Goal: Task Accomplishment & Management: Manage account settings

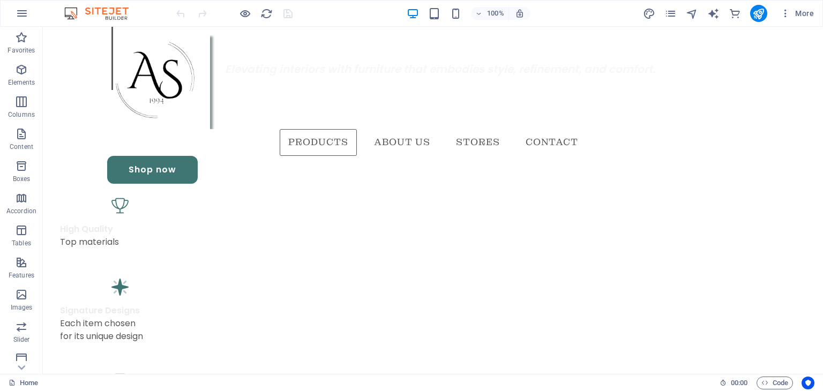
scroll to position [685, 0]
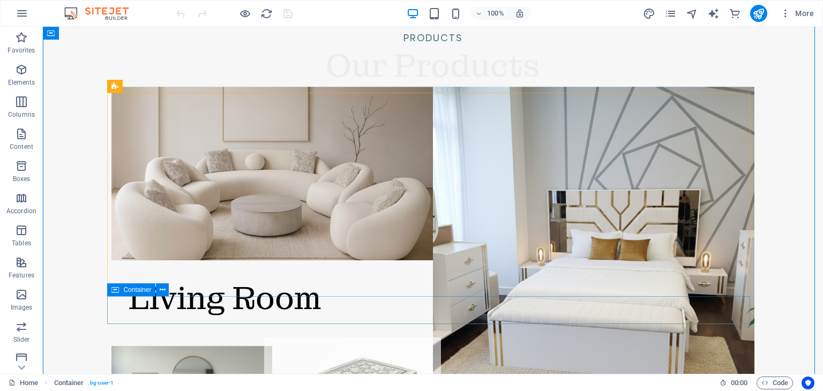
scroll to position [1339, 0]
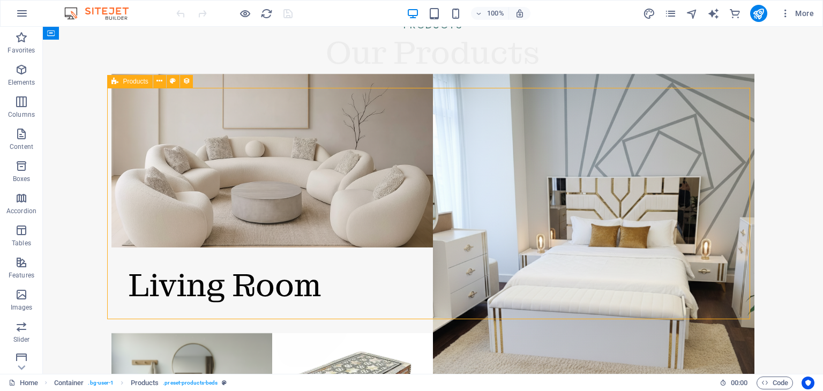
select select "68df06e6b5d7625c15035eaa"
select select "createdAt_DESC"
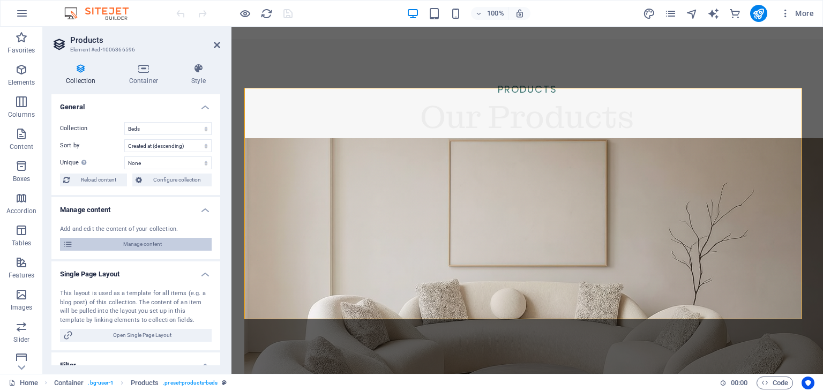
click at [161, 244] on span "Manage content" at bounding box center [142, 244] width 132 height 13
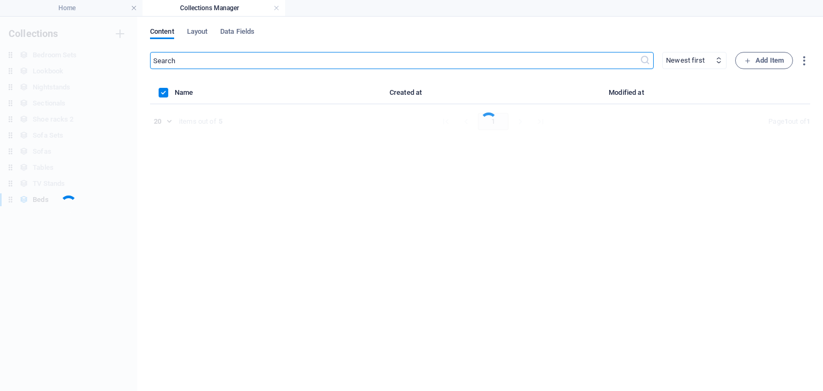
scroll to position [0, 0]
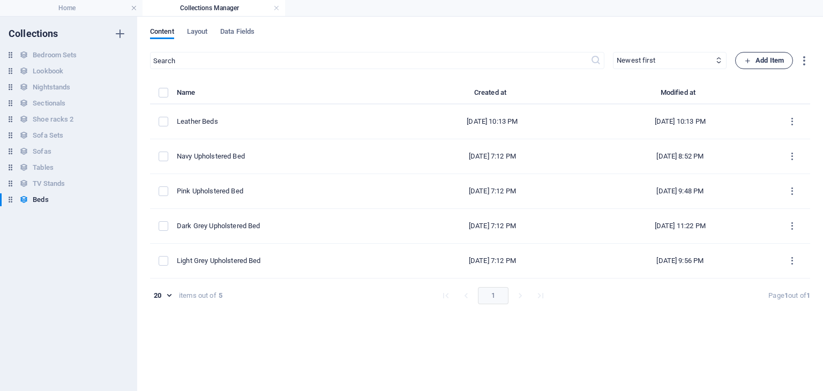
click at [762, 62] on span "Add Item" at bounding box center [764, 60] width 40 height 13
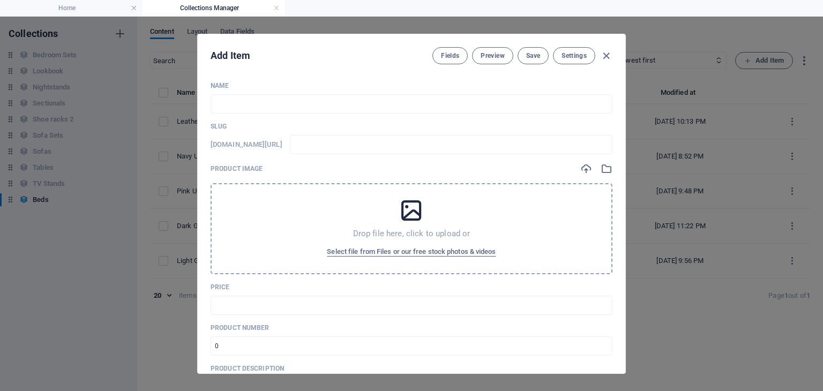
click at [339, 114] on div "Name ​ Slug www.example.com/beds-item/ ​ Product image Drop file here, click to…" at bounding box center [412, 356] width 402 height 550
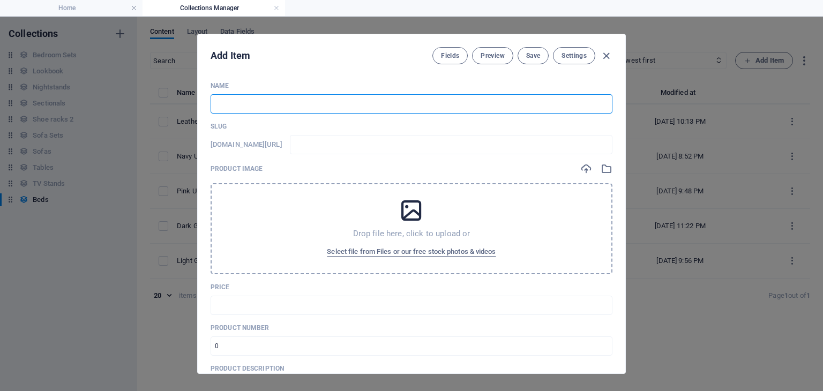
click at [324, 110] on input "text" at bounding box center [412, 103] width 402 height 19
type input "B"
type input "b"
type input "Bl"
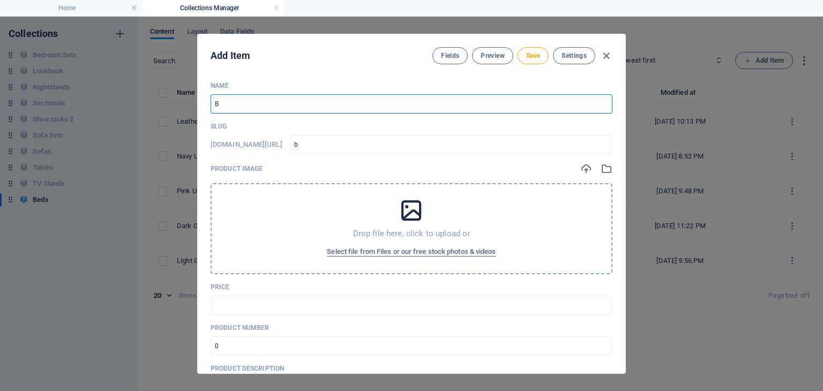
type input "bl"
type input "Bla"
type input "bla"
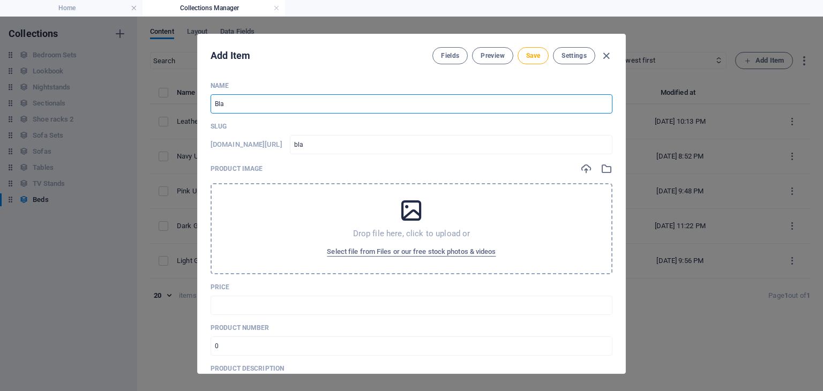
type input "Blac"
type input "blac"
type input "Black"
type input "black"
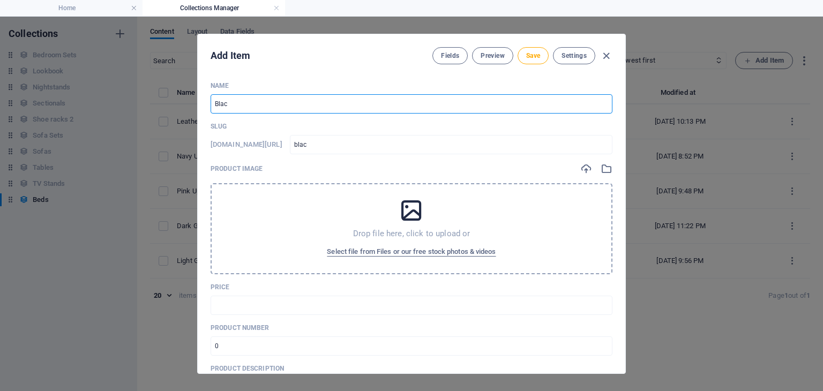
type input "black"
type input "Black"
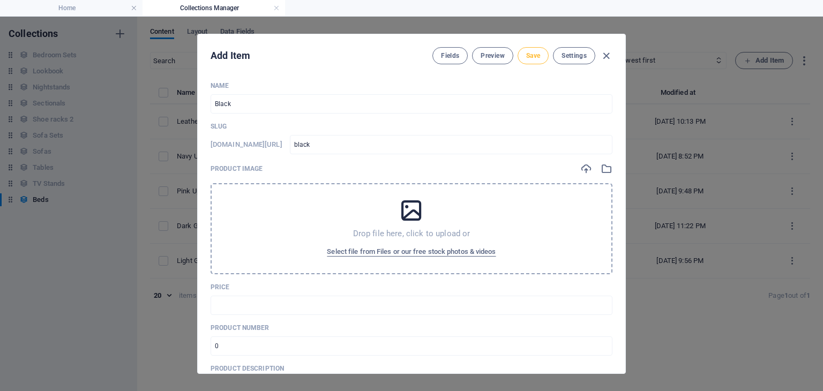
click at [536, 55] on span "Save" at bounding box center [533, 55] width 14 height 9
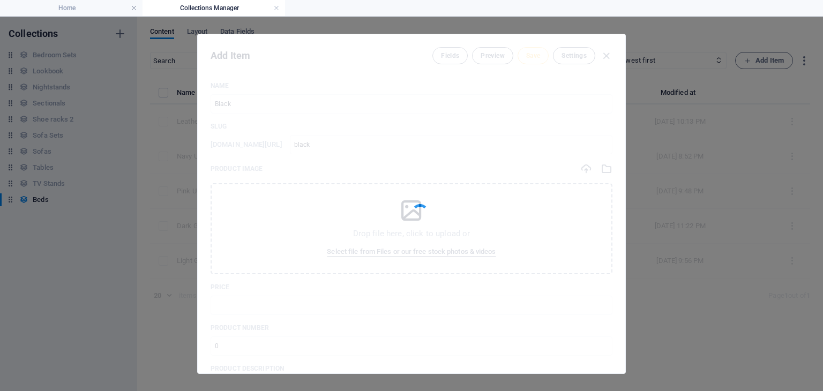
type input "black"
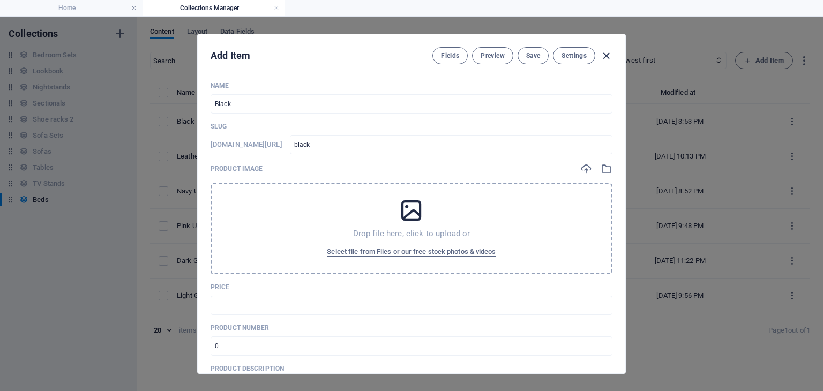
click at [607, 54] on icon "button" at bounding box center [606, 56] width 12 height 12
type input "black"
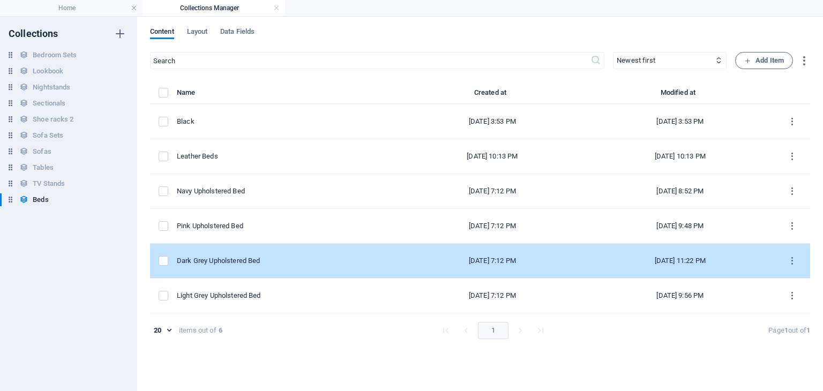
click at [236, 259] on div "Dark Grey Upholstered Bed" at bounding box center [283, 261] width 213 height 10
select select "In stock"
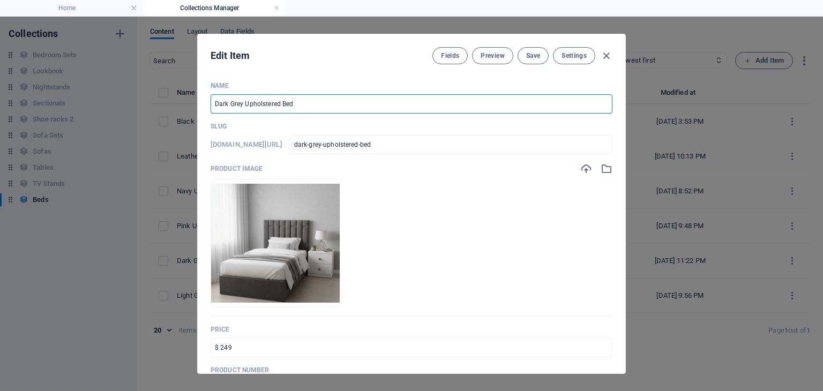
drag, startPoint x: 244, startPoint y: 103, endPoint x: 316, endPoint y: 103, distance: 71.8
click at [316, 103] on input "Dark Grey Upholstered Bed" at bounding box center [412, 103] width 402 height 19
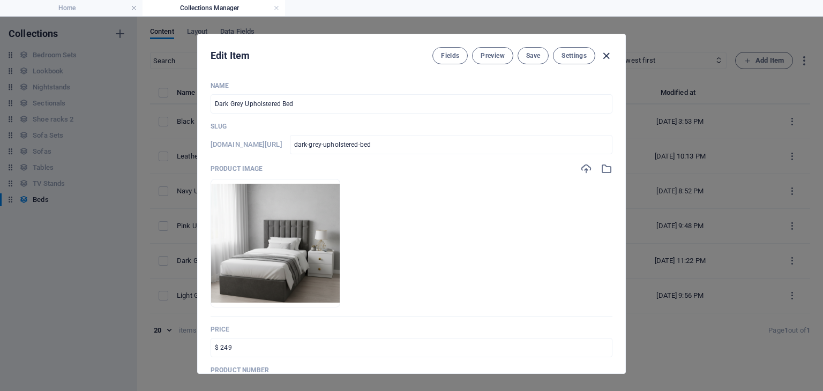
click at [604, 54] on icon "button" at bounding box center [606, 56] width 12 height 12
type input "dark-grey-upholstered-bed"
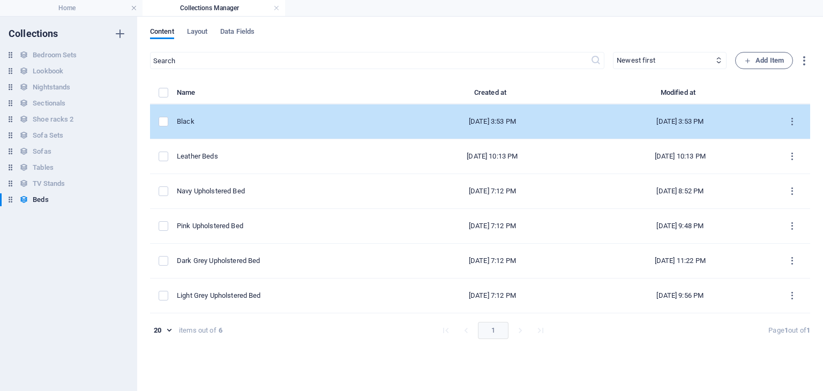
click at [219, 131] on td "Black" at bounding box center [288, 121] width 222 height 35
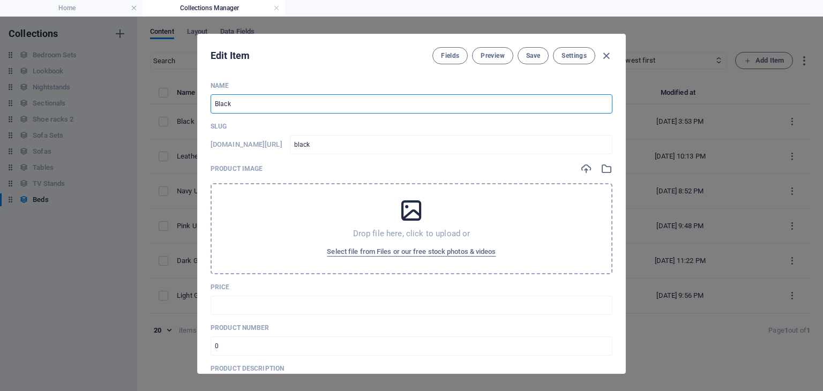
click at [243, 97] on input "Black" at bounding box center [412, 103] width 402 height 19
paste input "Upholstered Bed"
type input "Black Upholstered Bed"
type input "black-upholstered-bed"
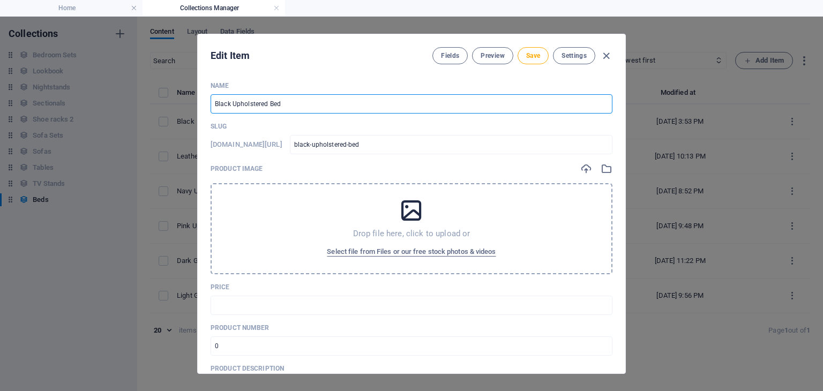
click at [348, 108] on input "Black Upholstered Bed" at bounding box center [412, 103] width 402 height 19
type input "Black Upholstered Bed"
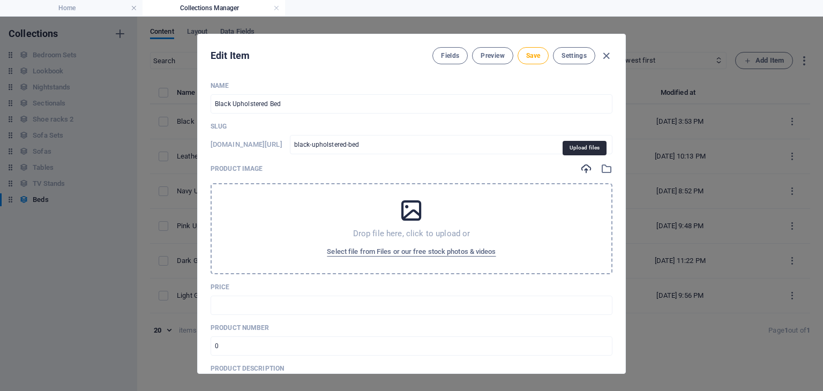
click at [580, 164] on icon "button" at bounding box center [586, 169] width 12 height 12
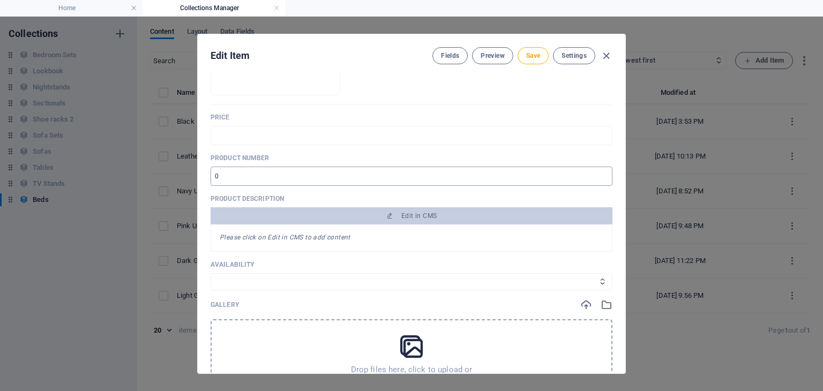
scroll to position [254, 0]
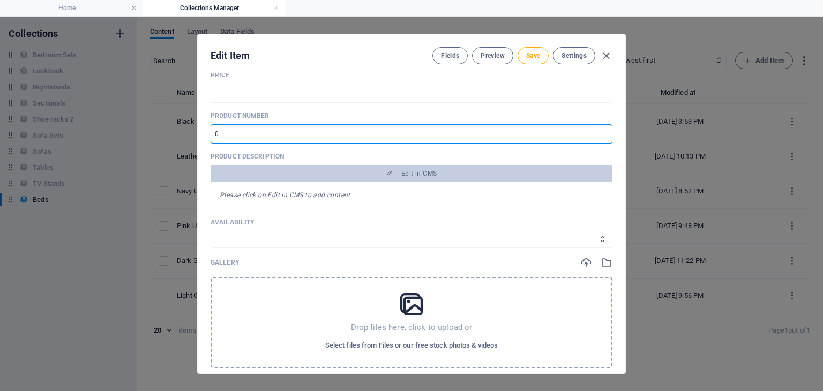
click at [315, 140] on input "number" at bounding box center [412, 133] width 402 height 19
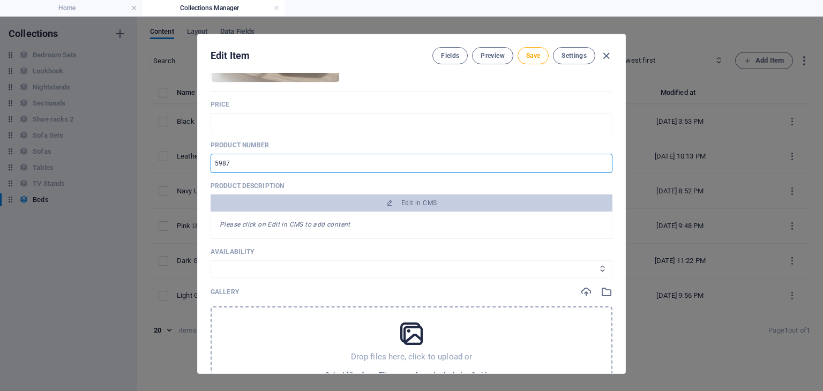
scroll to position [224, 0]
type input "5987"
click at [309, 123] on input "text" at bounding box center [412, 123] width 402 height 19
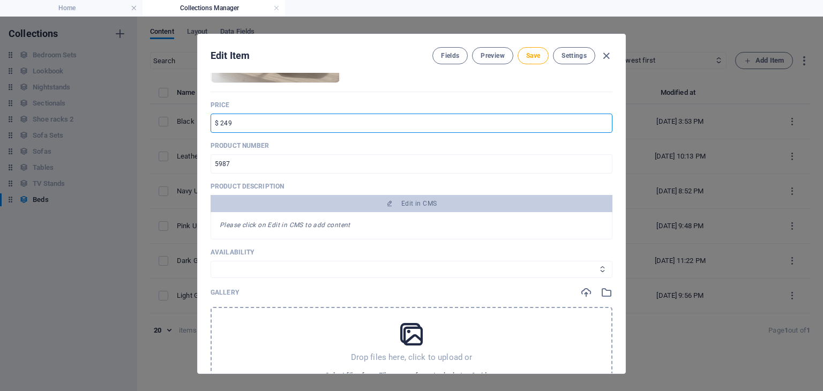
scroll to position [253, 0]
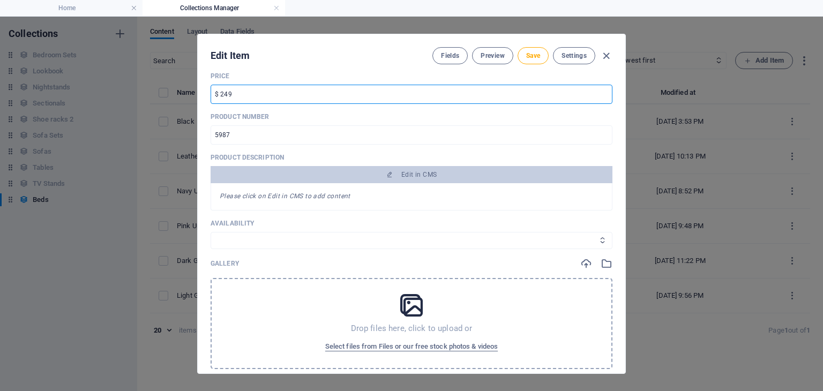
type input "$ 249"
click at [328, 247] on select "In stock Out of stock" at bounding box center [412, 240] width 402 height 17
select select "In stock"
click at [211, 232] on select "In stock Out of stock" at bounding box center [412, 240] width 402 height 17
click at [591, 262] on div at bounding box center [596, 264] width 32 height 12
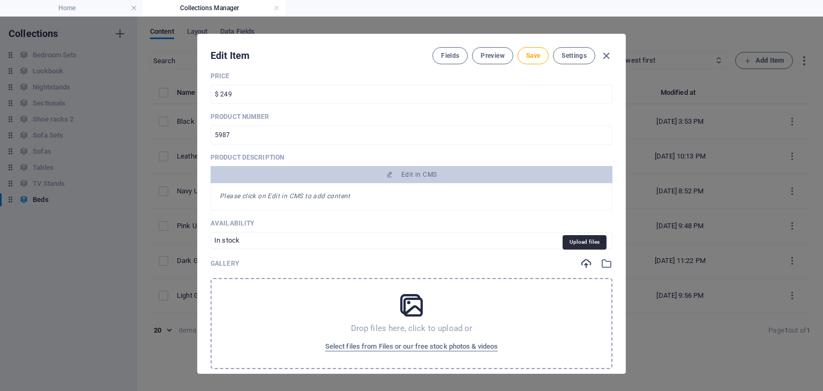
click at [583, 262] on icon "button" at bounding box center [586, 264] width 12 height 12
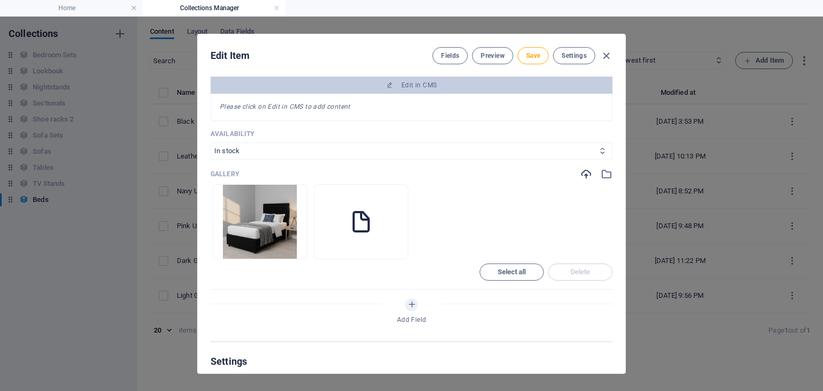
scroll to position [345, 0]
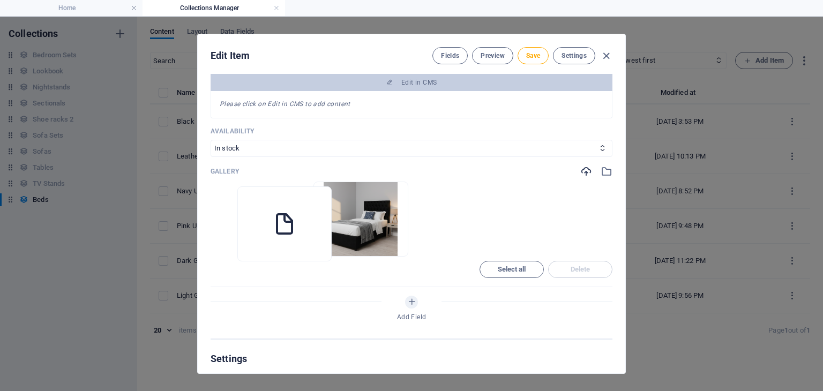
drag, startPoint x: 325, startPoint y: 245, endPoint x: 229, endPoint y: 249, distance: 96.5
click at [229, 249] on ul "Drop files here to upload them instantly" at bounding box center [412, 219] width 402 height 75
click at [249, 246] on icon "button" at bounding box center [248, 247] width 9 height 9
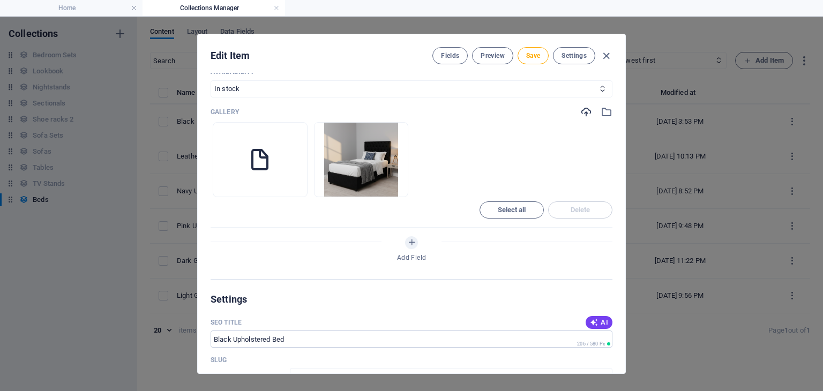
scroll to position [349, 0]
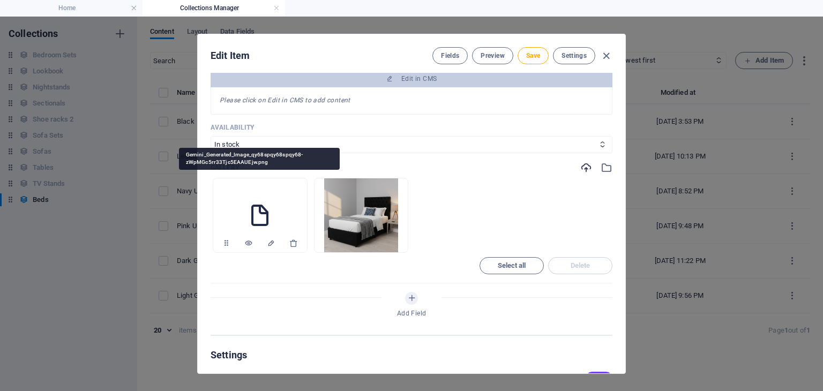
click at [288, 243] on div at bounding box center [260, 243] width 94 height 19
click at [292, 243] on icon "button" at bounding box center [293, 243] width 9 height 9
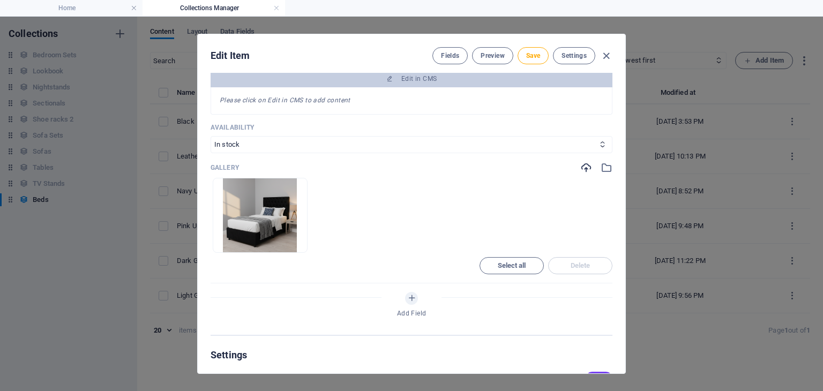
click at [576, 166] on div "Gallery" at bounding box center [412, 168] width 402 height 12
click at [581, 167] on icon "button" at bounding box center [586, 168] width 12 height 12
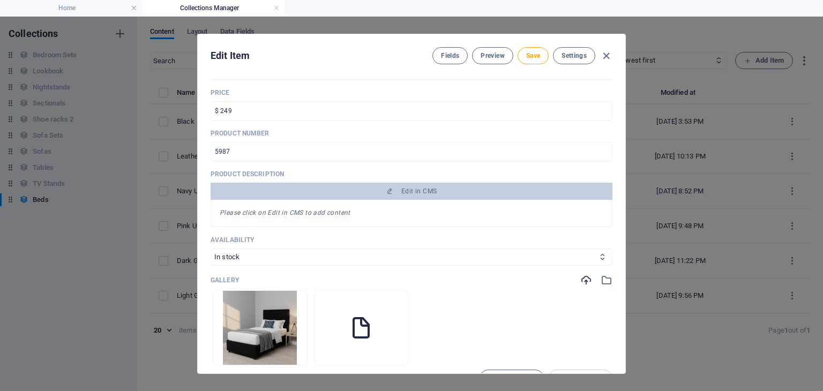
scroll to position [0, 0]
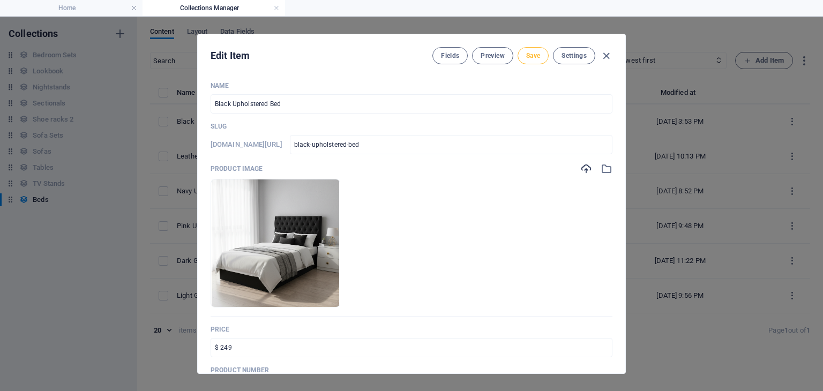
click at [531, 52] on span "Save" at bounding box center [533, 55] width 14 height 9
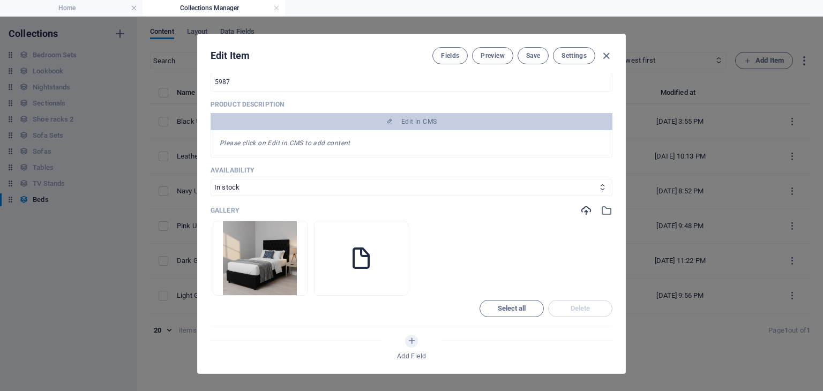
scroll to position [306, 0]
click at [390, 285] on icon "button" at bounding box center [394, 286] width 9 height 9
click at [532, 60] on button "Save" at bounding box center [532, 55] width 31 height 17
click at [604, 53] on icon "button" at bounding box center [606, 56] width 12 height 12
type input "black-upholstered-bed"
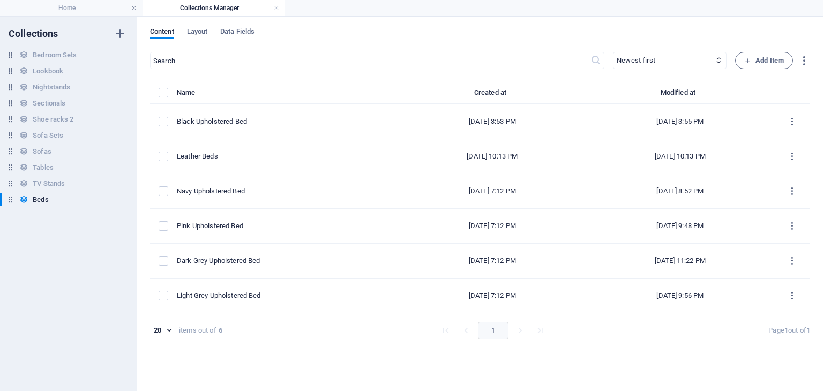
scroll to position [264, 0]
click at [221, 363] on div "​ Newest first Oldest first Last modified Name (ascending) Name (descending) Sl…" at bounding box center [480, 216] width 660 height 328
click at [276, 8] on link at bounding box center [276, 8] width 6 height 10
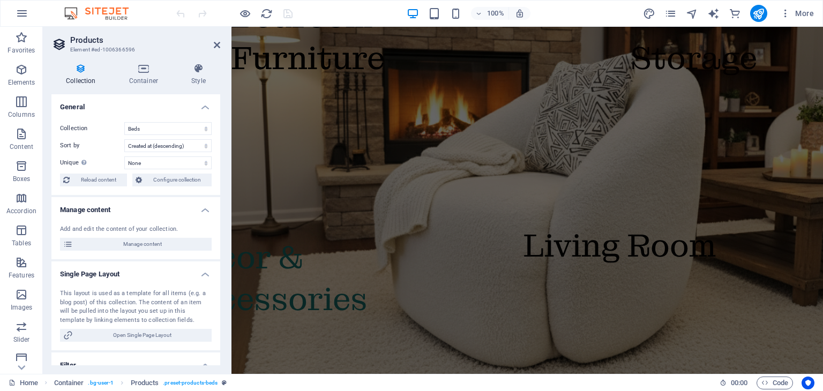
scroll to position [1412, 0]
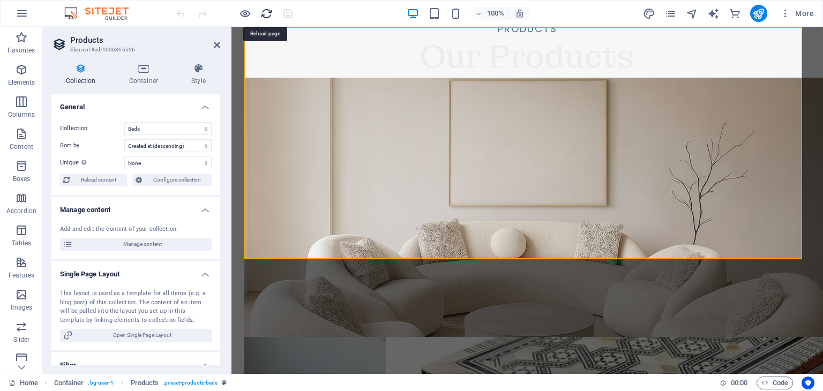
click at [265, 12] on icon "reload" at bounding box center [266, 13] width 12 height 12
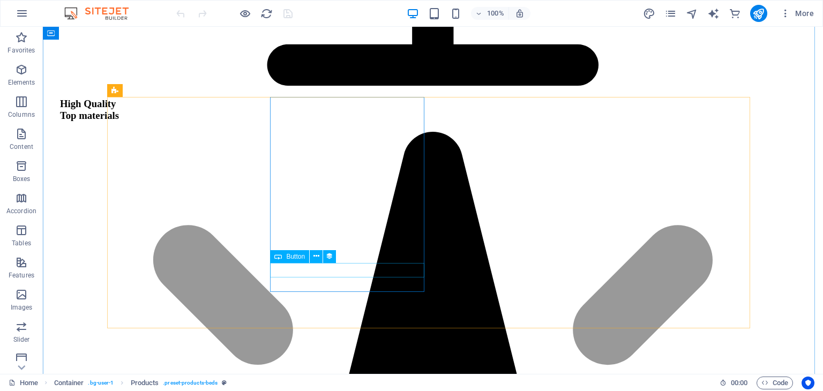
scroll to position [1334, 0]
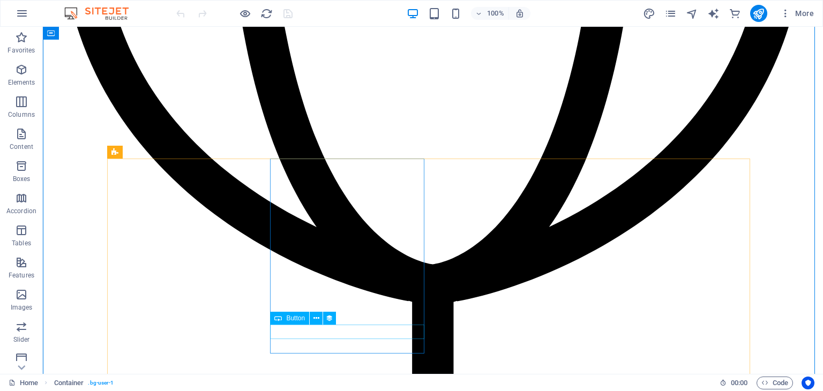
scroll to position [988, 0]
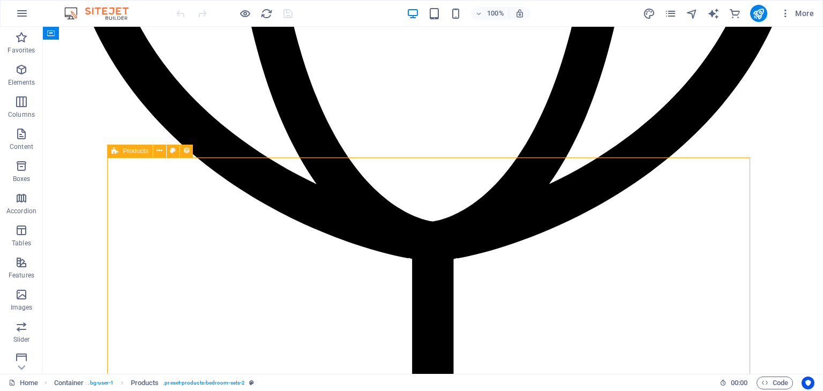
select select "createdAt_DESC"
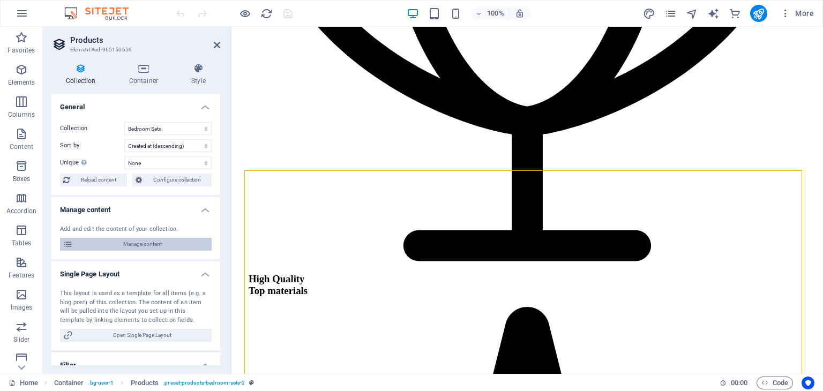
click at [150, 242] on span "Manage content" at bounding box center [142, 244] width 132 height 13
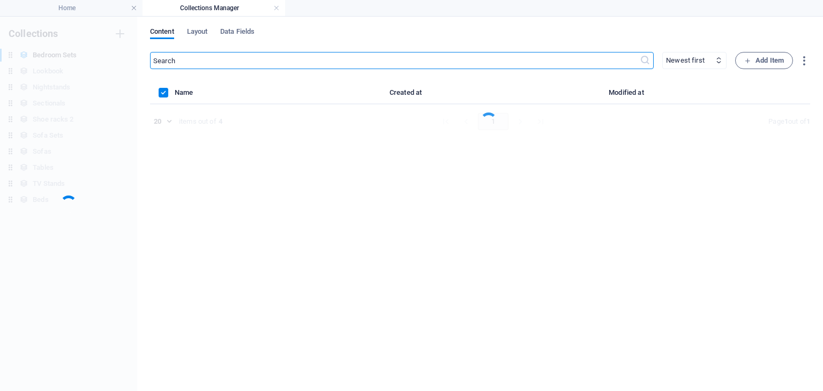
scroll to position [0, 0]
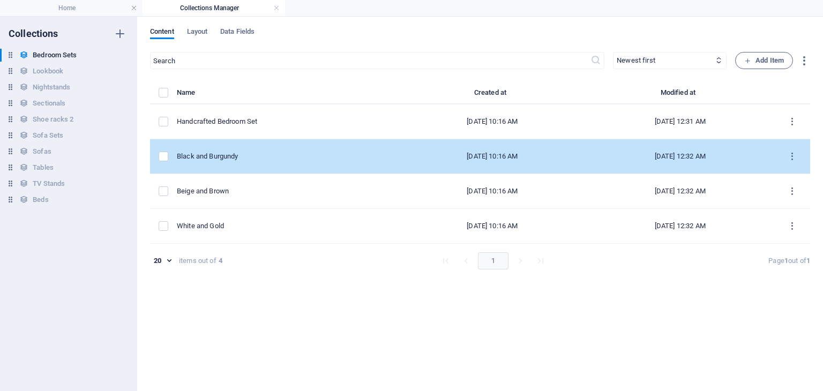
click at [246, 154] on div "Black and Burgundy" at bounding box center [283, 157] width 213 height 10
select select "In stock"
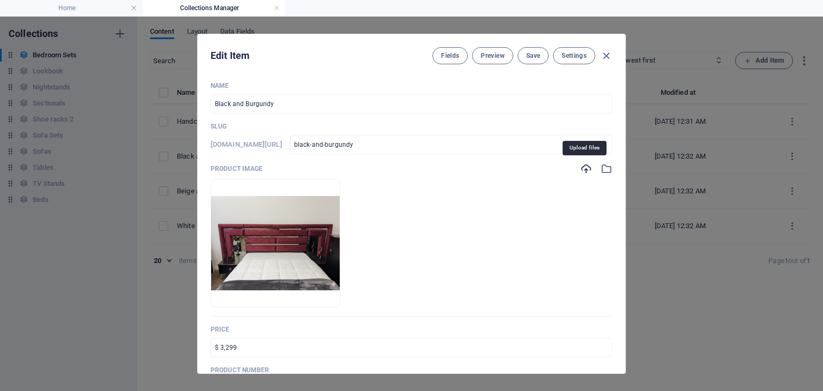
click at [583, 171] on icon "button" at bounding box center [586, 169] width 12 height 12
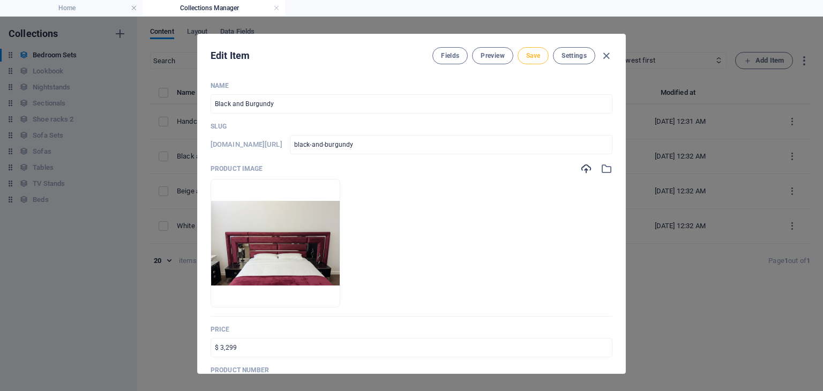
click at [531, 58] on span "Save" at bounding box center [533, 55] width 14 height 9
click at [605, 54] on icon "button" at bounding box center [606, 56] width 12 height 12
type input "black-and-burgundy"
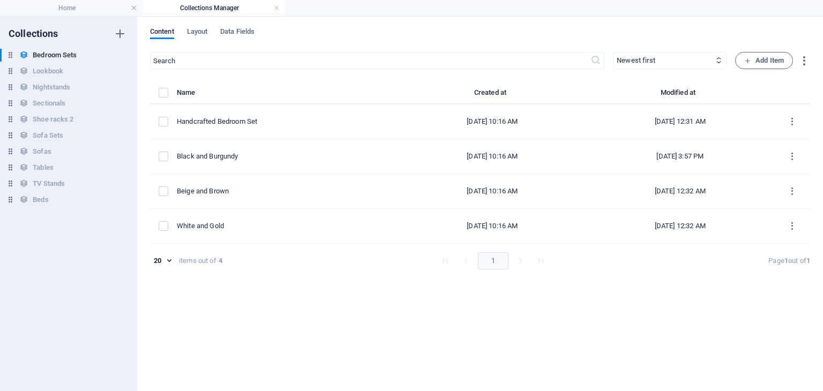
click at [298, 305] on div "​ Newest first Oldest first Last modified Name (ascending) Name (descending) Sl…" at bounding box center [480, 216] width 660 height 328
click at [103, 10] on h4 "Home" at bounding box center [71, 8] width 142 height 12
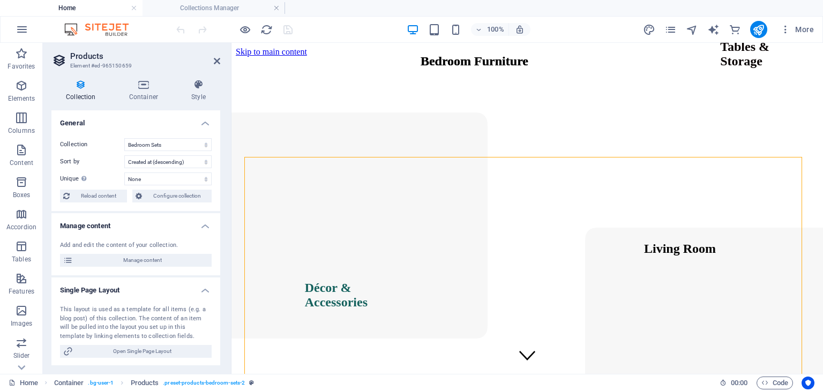
scroll to position [988, 0]
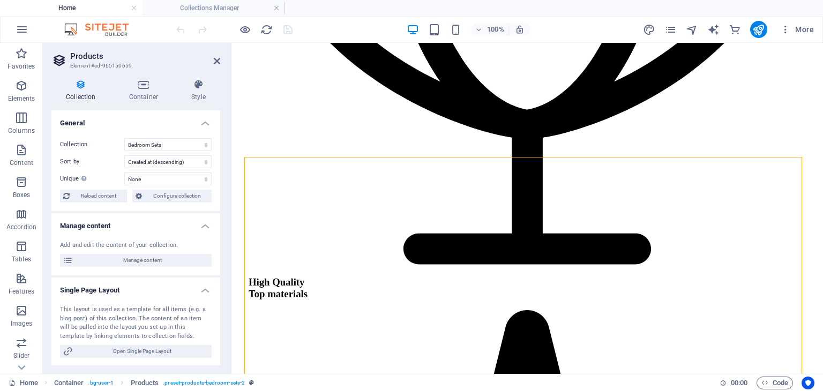
click at [220, 64] on aside "Products Element #ed-965150659 Collection Container Style General Collection Be…" at bounding box center [137, 208] width 189 height 331
click at [215, 62] on icon at bounding box center [217, 61] width 6 height 9
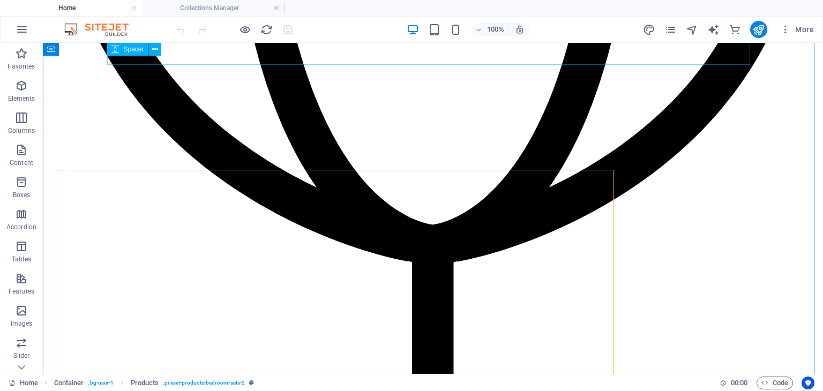
scroll to position [975, 0]
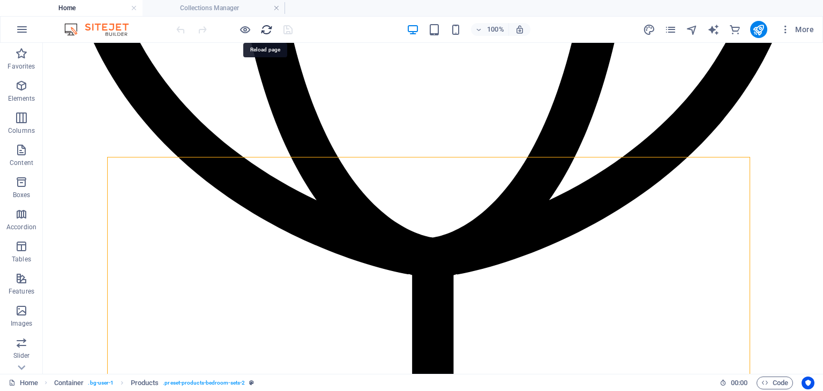
click at [266, 32] on icon "reload" at bounding box center [266, 30] width 12 height 12
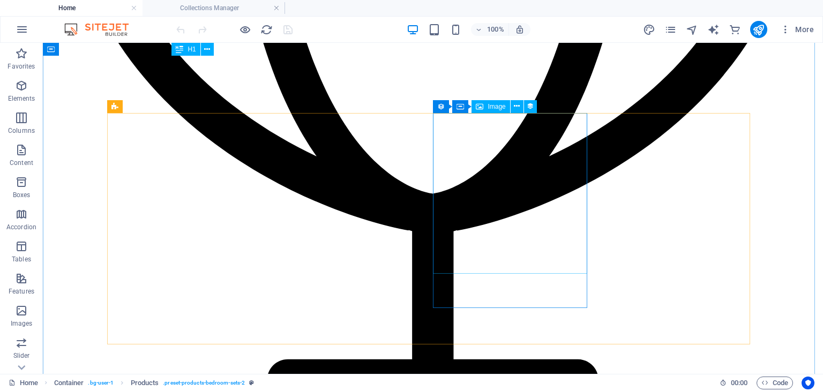
scroll to position [1019, 0]
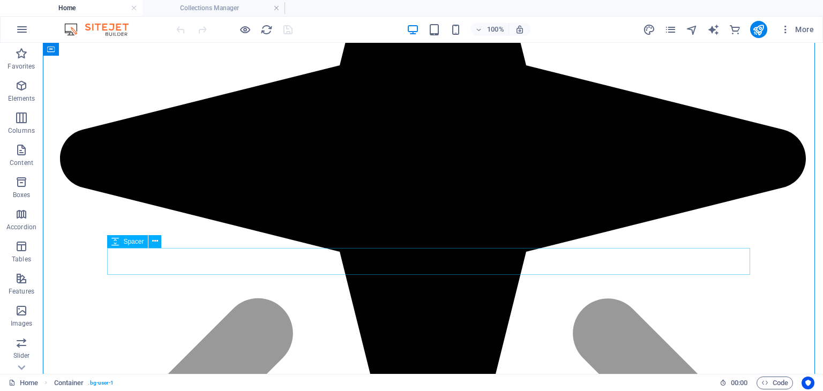
scroll to position [1679, 0]
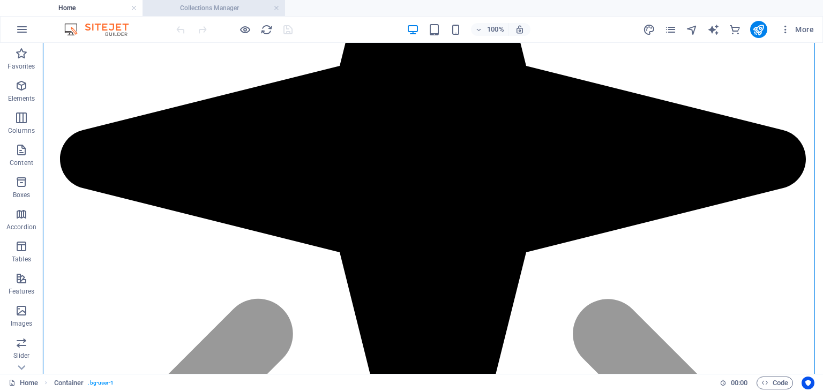
click at [221, 9] on h4 "Collections Manager" at bounding box center [213, 8] width 142 height 12
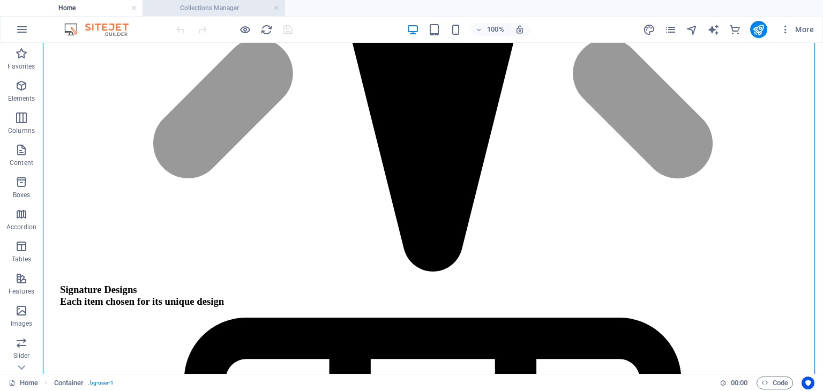
scroll to position [0, 0]
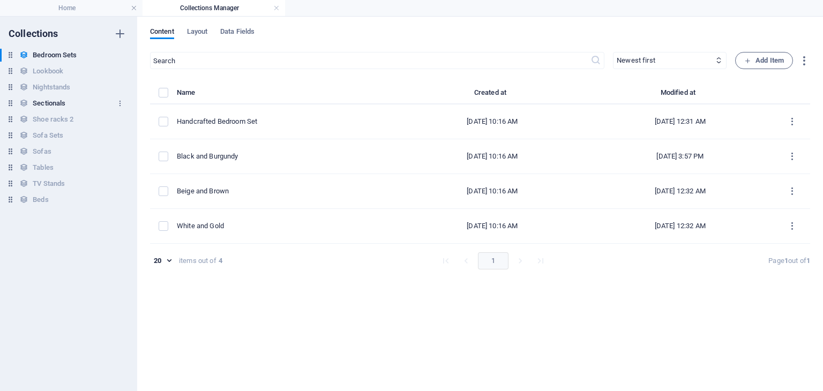
click at [54, 103] on h6 "Sectionals" at bounding box center [49, 103] width 33 height 13
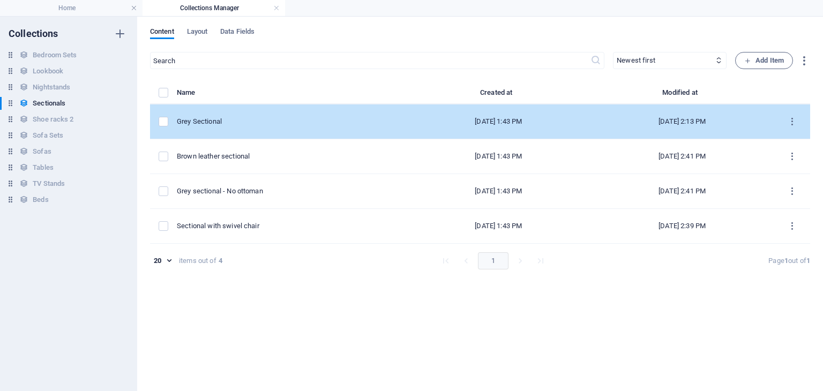
click at [237, 121] on div "Grey Sectional" at bounding box center [287, 122] width 221 height 10
select select "In stock"
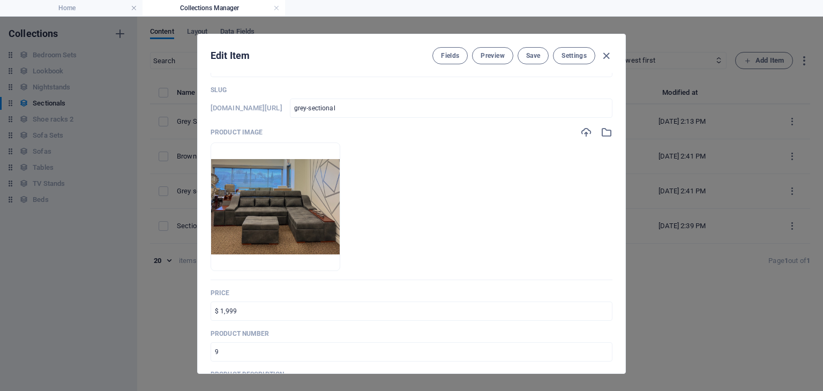
scroll to position [36, 0]
click at [582, 132] on icon "button" at bounding box center [586, 132] width 12 height 12
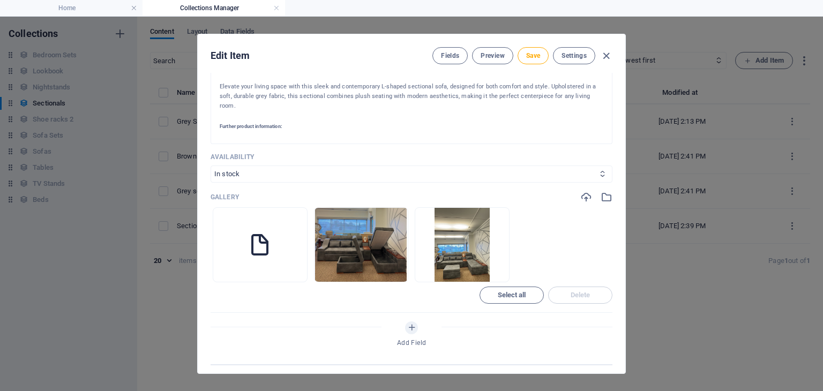
scroll to position [390, 0]
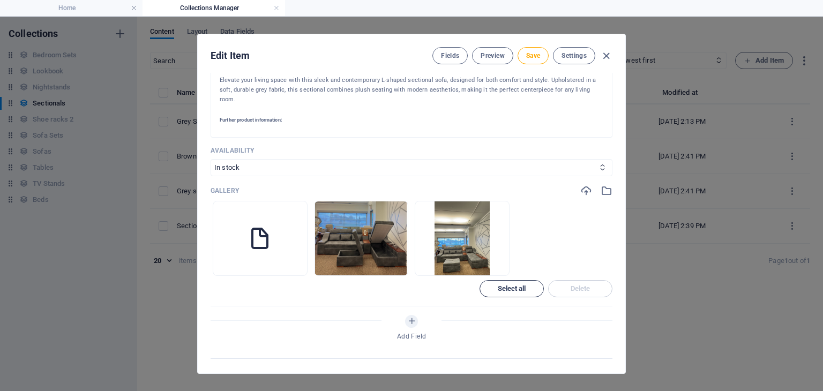
click at [530, 294] on button "Select all" at bounding box center [511, 288] width 64 height 17
click at [574, 286] on span "Delete" at bounding box center [580, 288] width 20 height 6
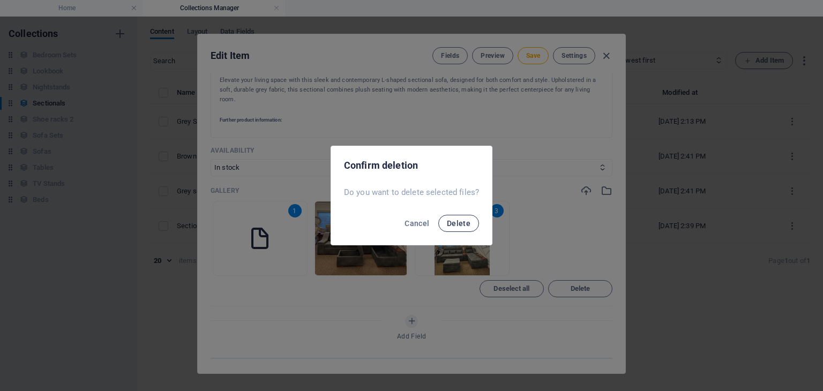
click at [467, 219] on span "Delete" at bounding box center [459, 223] width 24 height 9
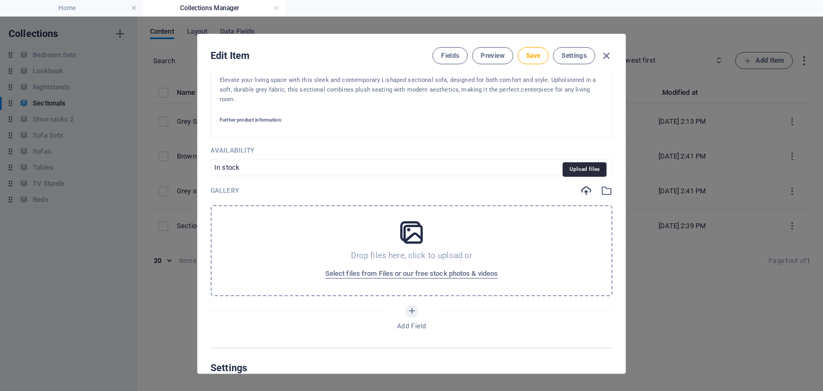
click at [580, 191] on icon "button" at bounding box center [586, 191] width 12 height 12
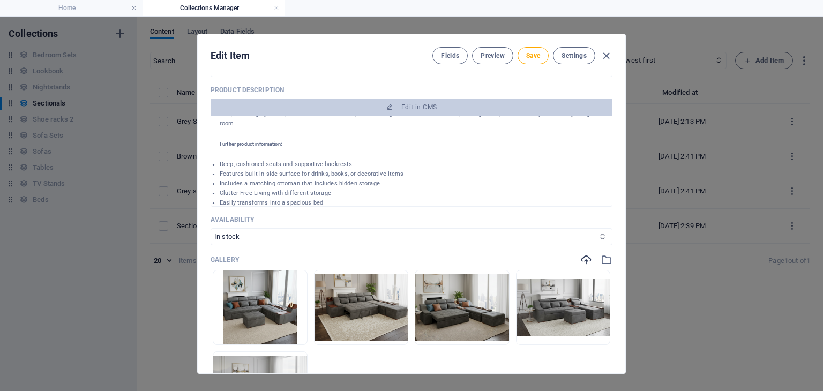
scroll to position [0, 0]
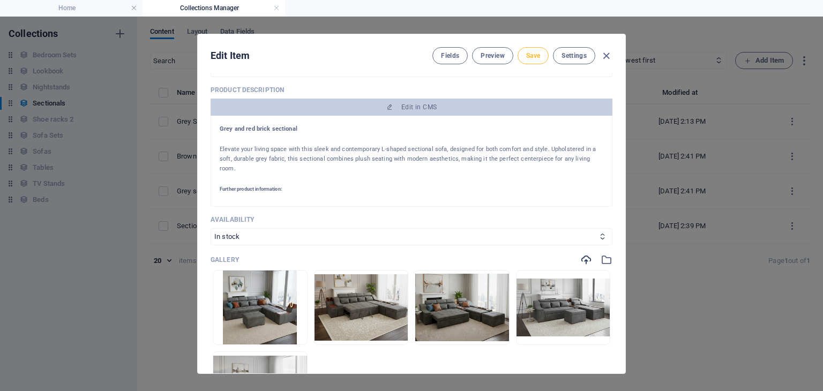
click at [531, 52] on span "Save" at bounding box center [533, 55] width 14 height 9
click at [602, 54] on icon "button" at bounding box center [606, 56] width 12 height 12
type input "grey-sectional"
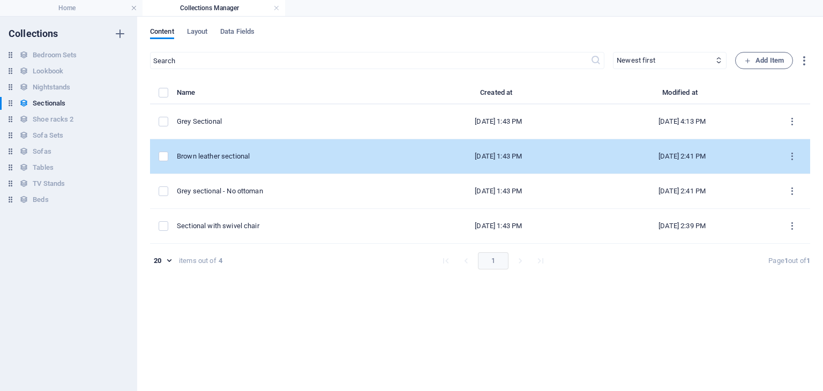
click at [257, 163] on td "Brown leather sectional" at bounding box center [292, 156] width 230 height 35
select select "In stock"
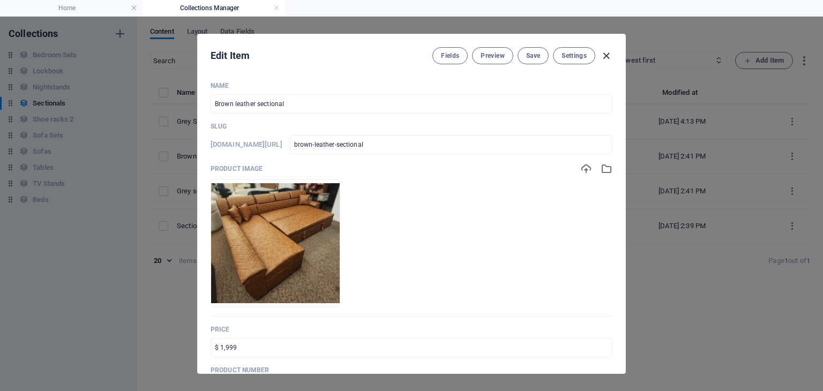
click at [603, 55] on icon "button" at bounding box center [606, 56] width 12 height 12
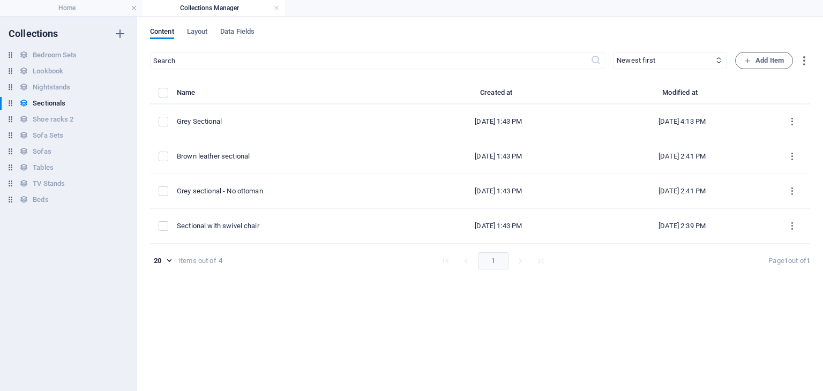
type input "brown-leather-sectional"
click at [104, 7] on h4 "Home" at bounding box center [71, 8] width 142 height 12
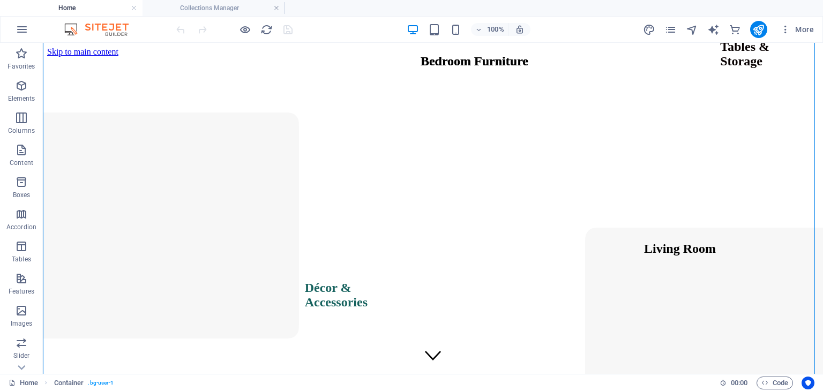
scroll to position [1679, 0]
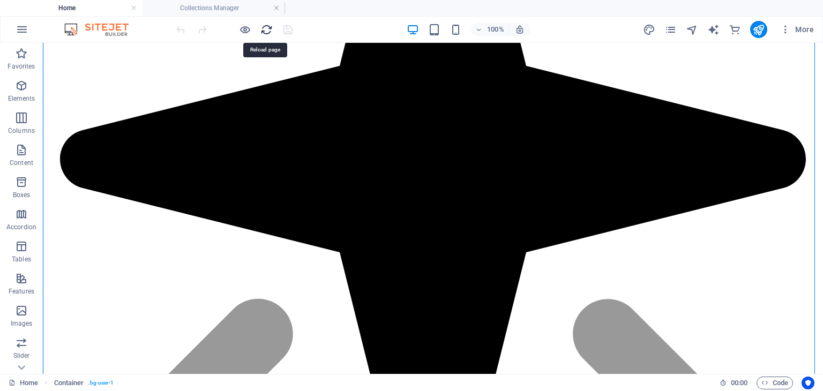
click at [262, 29] on icon "reload" at bounding box center [266, 30] width 12 height 12
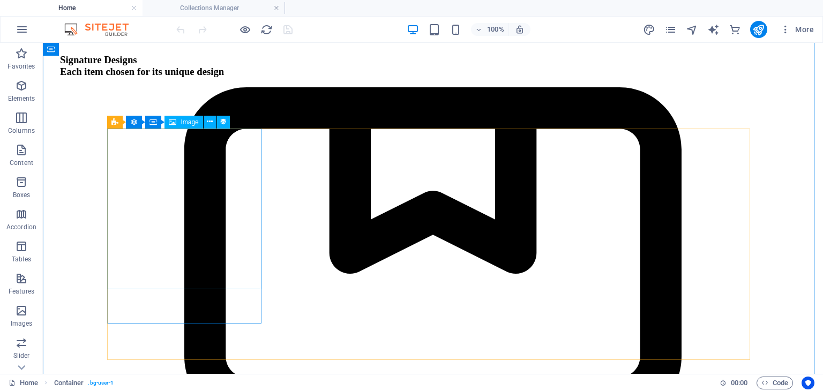
scroll to position [2170, 0]
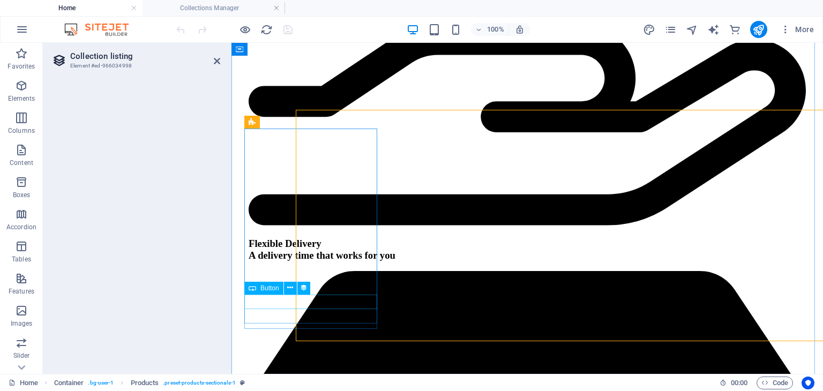
scroll to position [2189, 0]
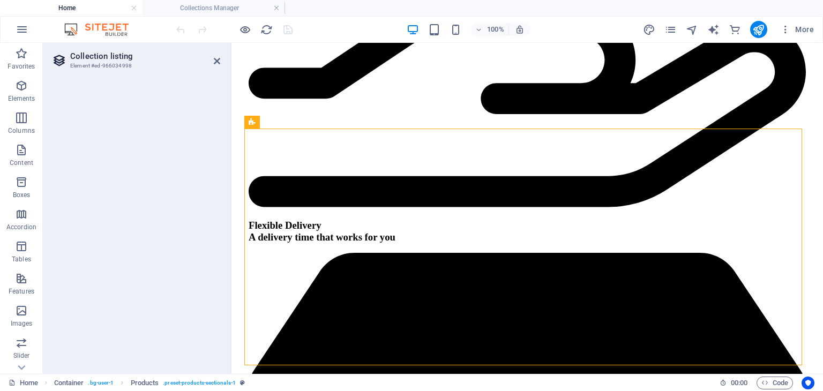
click at [213, 63] on header "Collection listing Element #ed-966034998" at bounding box center [135, 57] width 169 height 28
click at [216, 61] on icon at bounding box center [217, 61] width 6 height 9
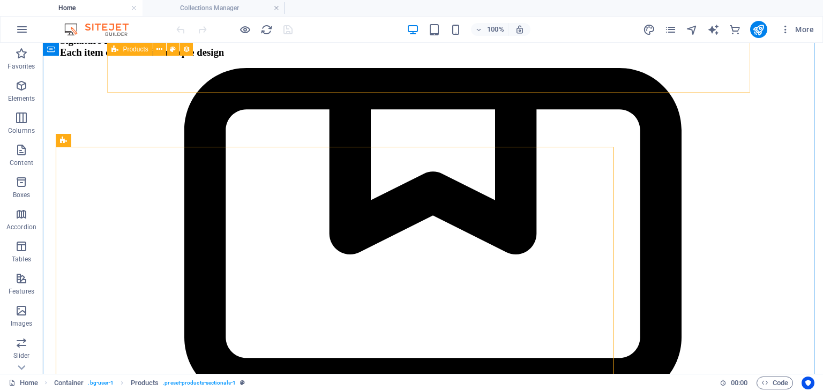
scroll to position [2170, 0]
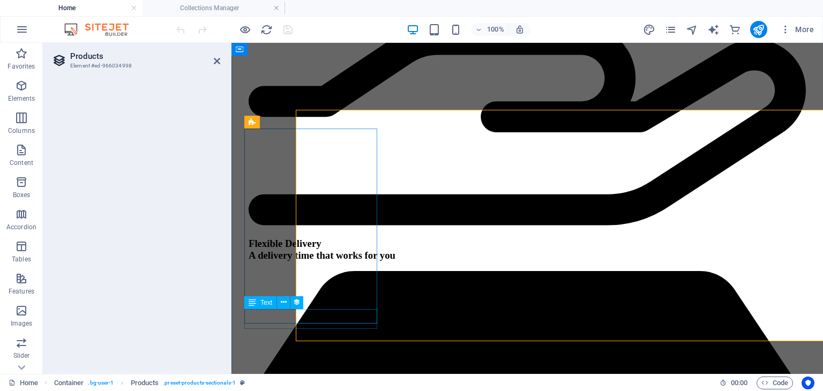
scroll to position [2189, 0]
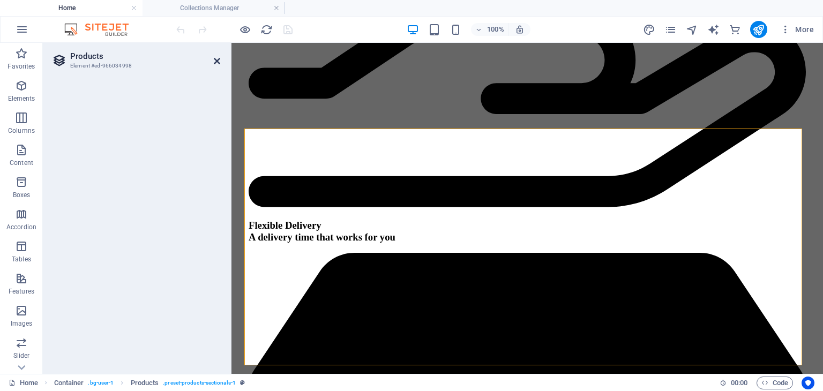
click at [219, 60] on icon at bounding box center [217, 61] width 6 height 9
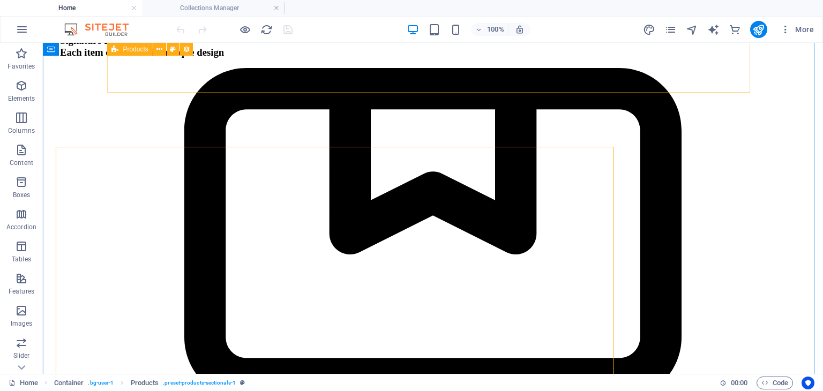
scroll to position [2170, 0]
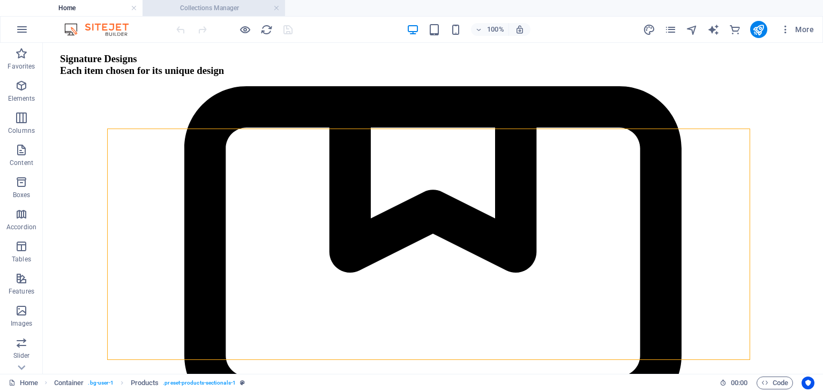
click at [216, 2] on h4 "Collections Manager" at bounding box center [213, 8] width 142 height 12
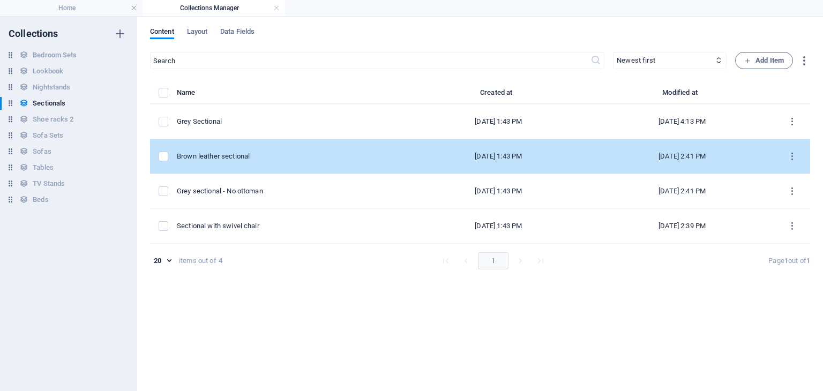
click at [255, 160] on div "Brown leather sectional" at bounding box center [287, 157] width 221 height 10
select select "In stock"
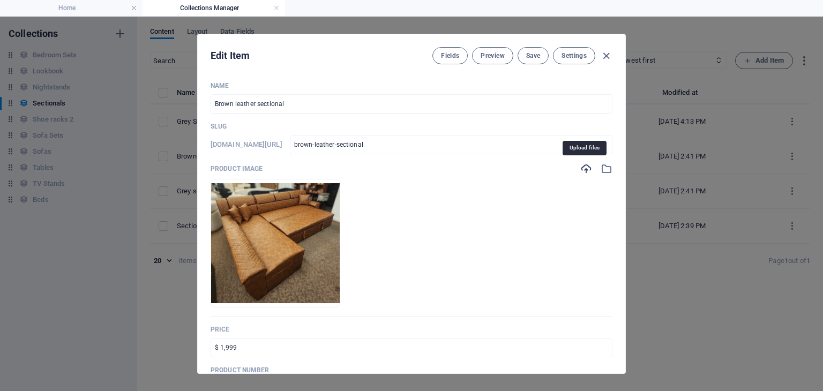
click at [585, 171] on icon "button" at bounding box center [586, 169] width 12 height 12
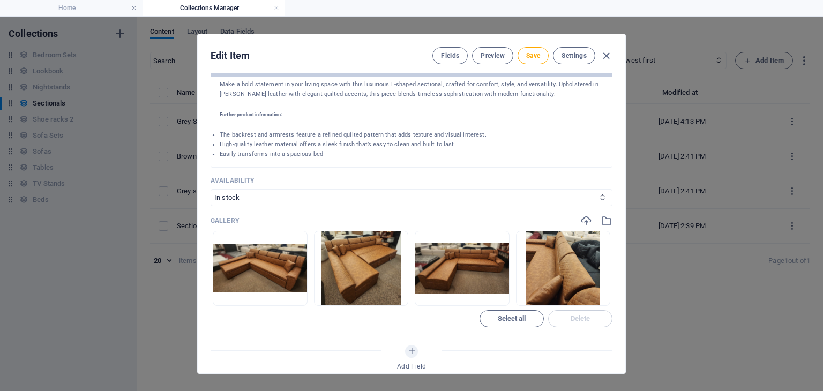
scroll to position [361, 0]
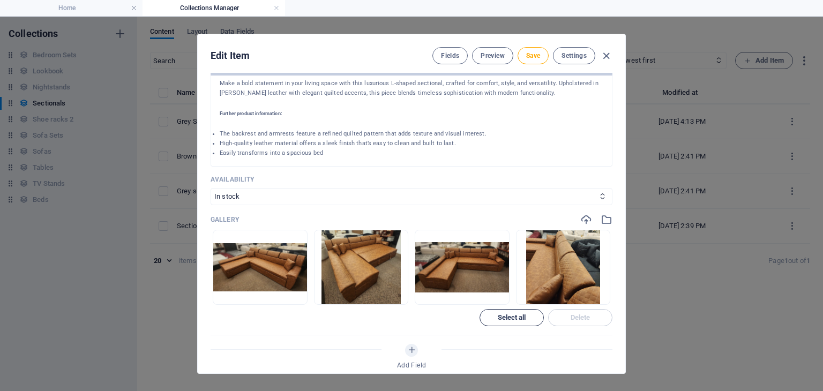
click at [521, 310] on button "Select all" at bounding box center [511, 317] width 64 height 17
click at [580, 310] on button "Delete" at bounding box center [580, 317] width 64 height 17
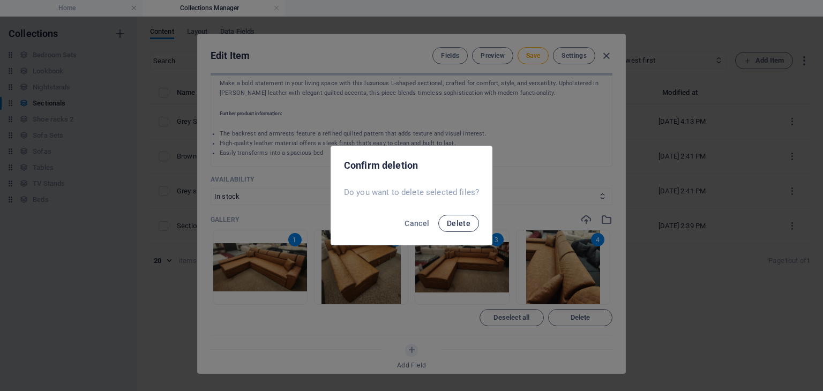
click at [464, 221] on span "Delete" at bounding box center [459, 223] width 24 height 9
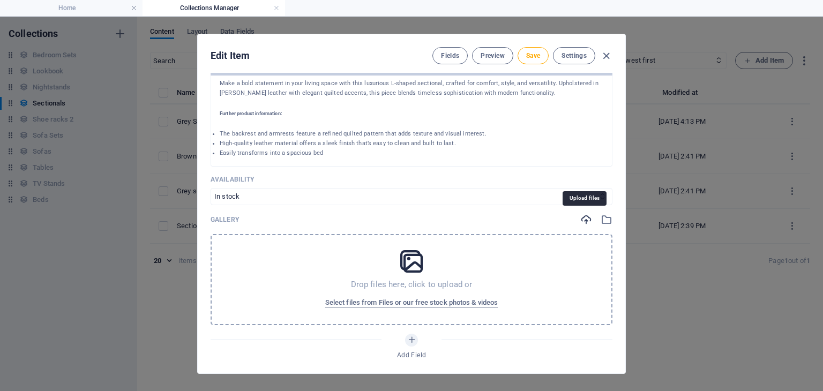
click at [586, 219] on icon "button" at bounding box center [586, 220] width 12 height 12
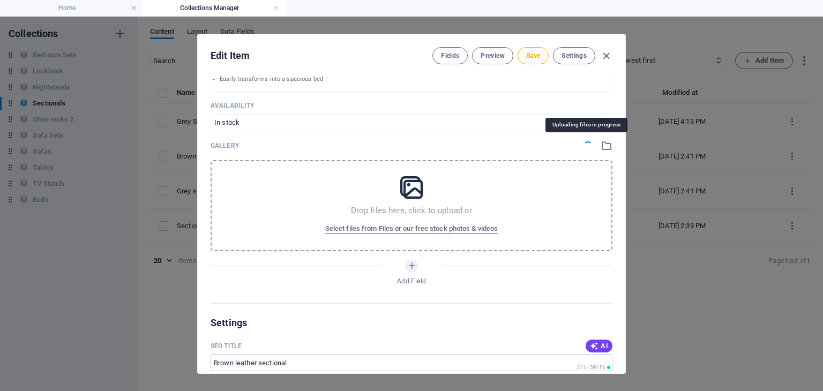
scroll to position [436, 0]
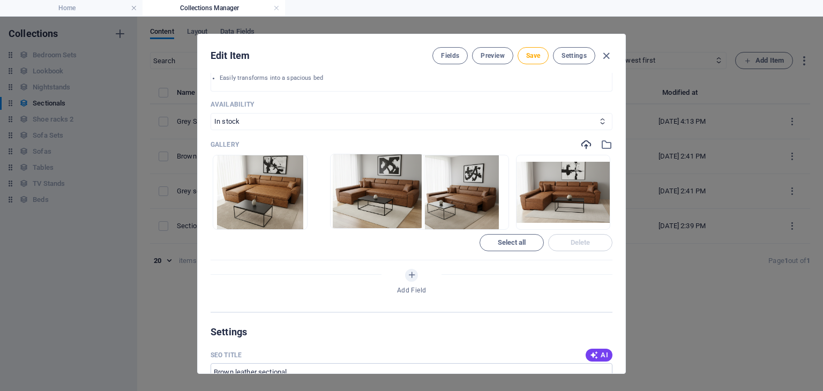
drag, startPoint x: 429, startPoint y: 221, endPoint x: 332, endPoint y: 221, distance: 96.4
click at [332, 221] on ul "Drop files here to upload them instantly" at bounding box center [412, 192] width 402 height 75
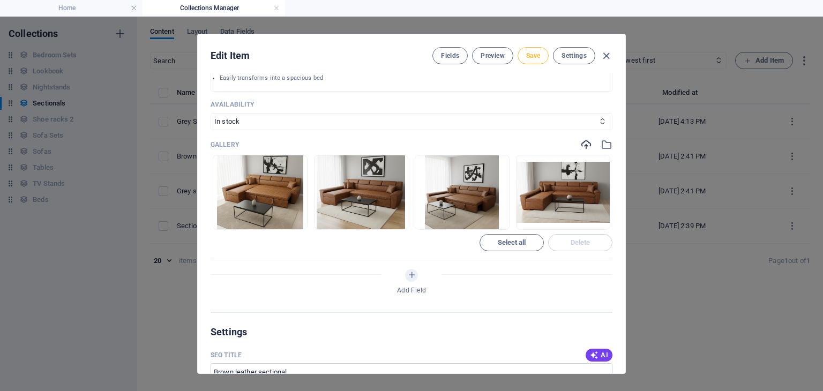
click at [527, 57] on span "Save" at bounding box center [533, 55] width 14 height 9
click at [604, 56] on icon "button" at bounding box center [606, 56] width 12 height 12
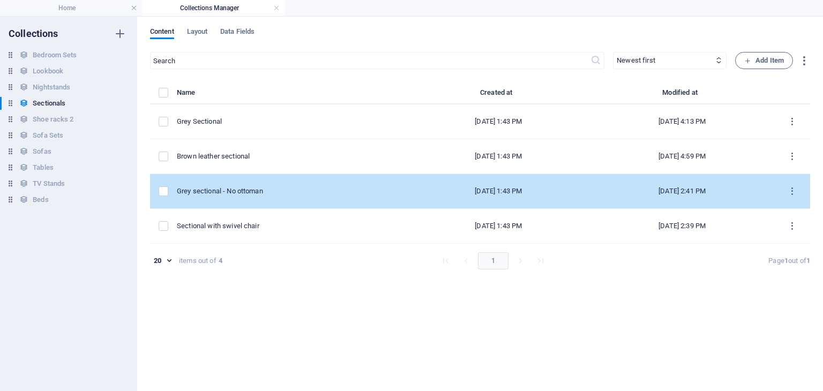
scroll to position [0, 0]
click at [272, 185] on td "Grey sectional - No ottoman" at bounding box center [292, 191] width 230 height 35
select select "Out of stock"
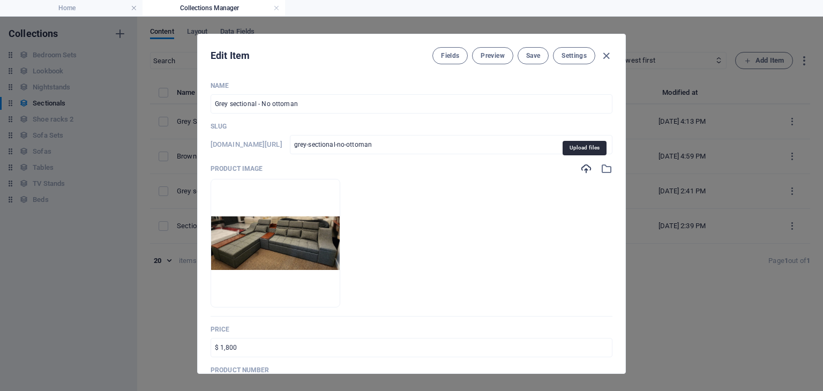
click at [583, 168] on icon "button" at bounding box center [586, 169] width 12 height 12
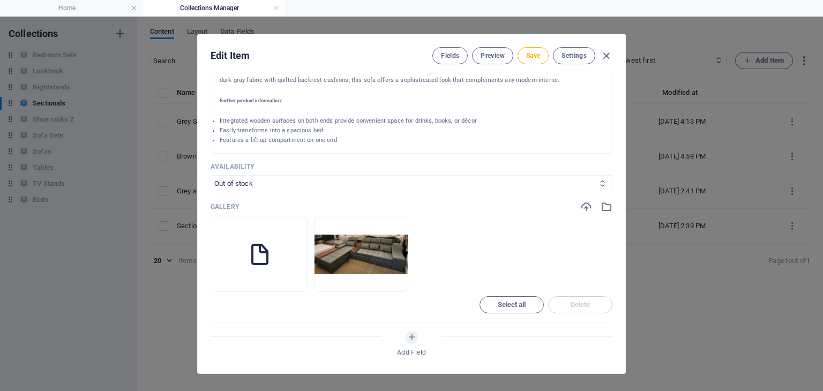
scroll to position [378, 0]
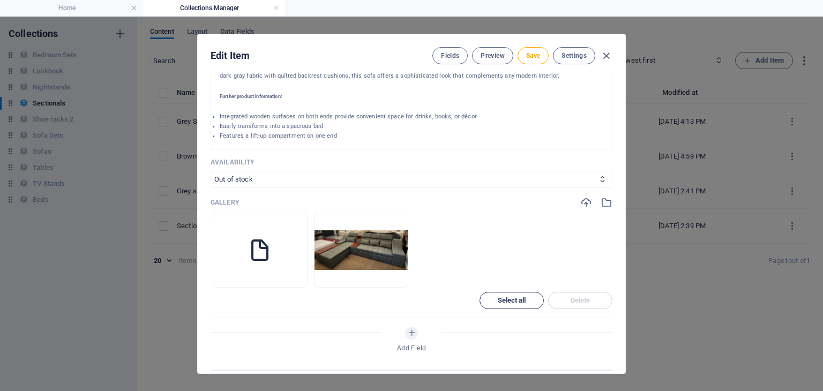
click at [506, 298] on span "Select all" at bounding box center [512, 300] width 28 height 6
click at [570, 297] on span "Delete" at bounding box center [580, 300] width 20 height 6
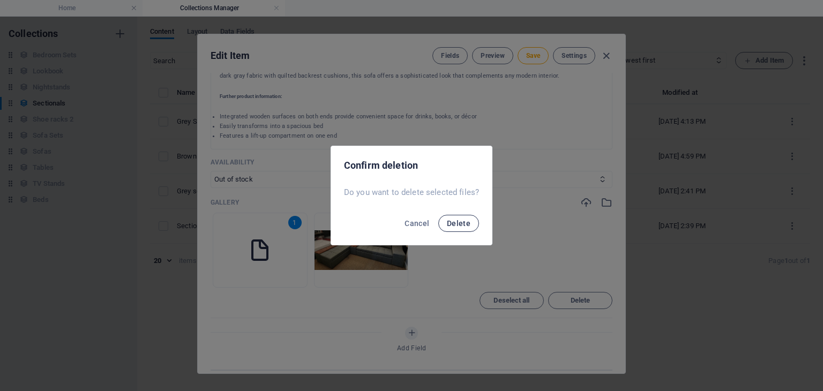
click at [462, 227] on span "Delete" at bounding box center [459, 223] width 24 height 9
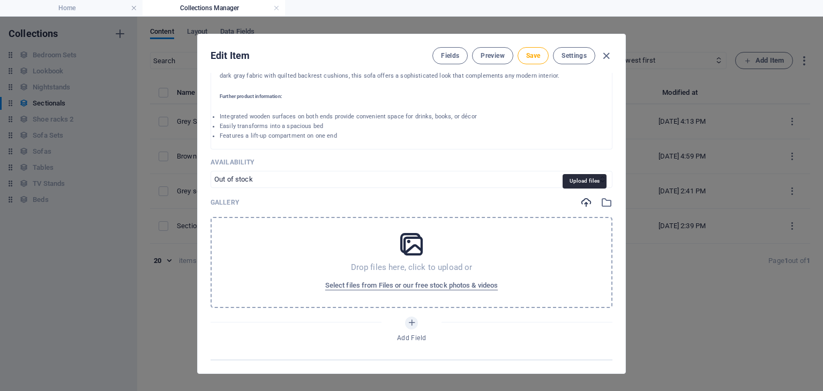
click at [585, 204] on icon "button" at bounding box center [586, 203] width 12 height 12
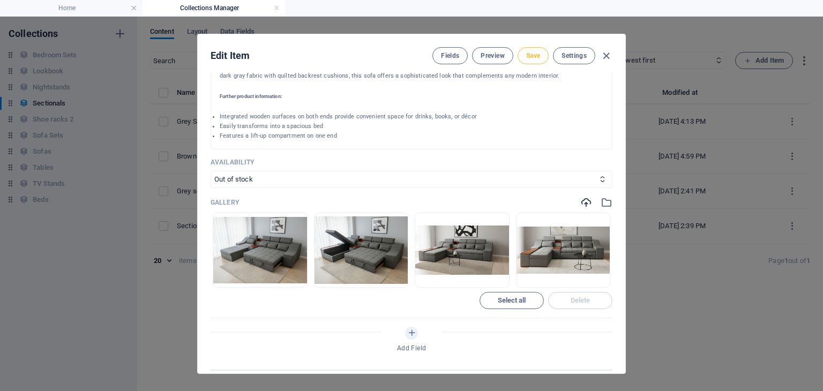
click at [529, 51] on span "Save" at bounding box center [533, 55] width 14 height 9
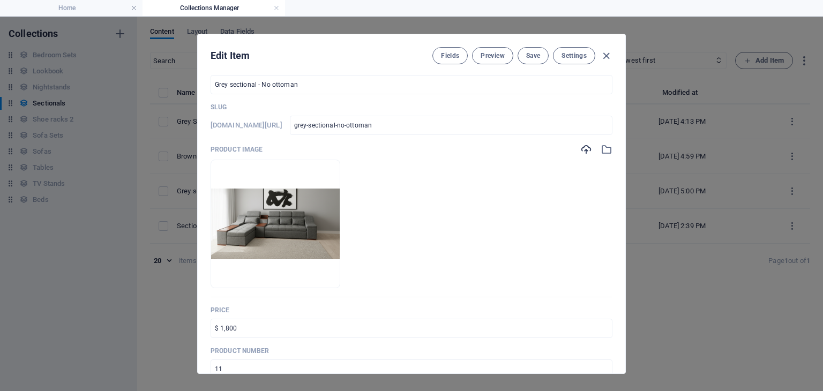
scroll to position [14, 0]
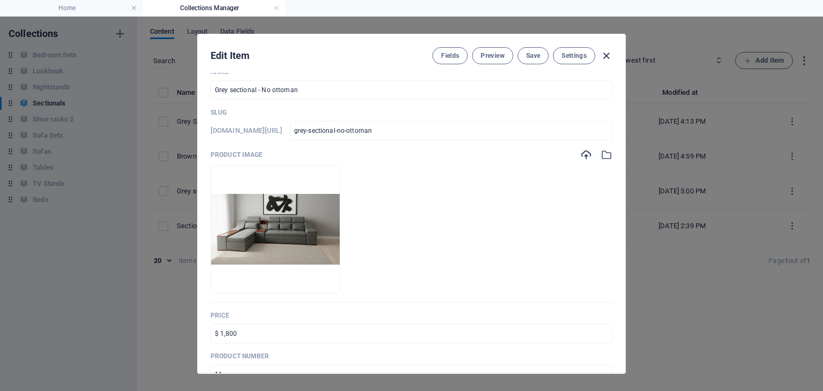
click at [608, 55] on icon "button" at bounding box center [606, 56] width 12 height 12
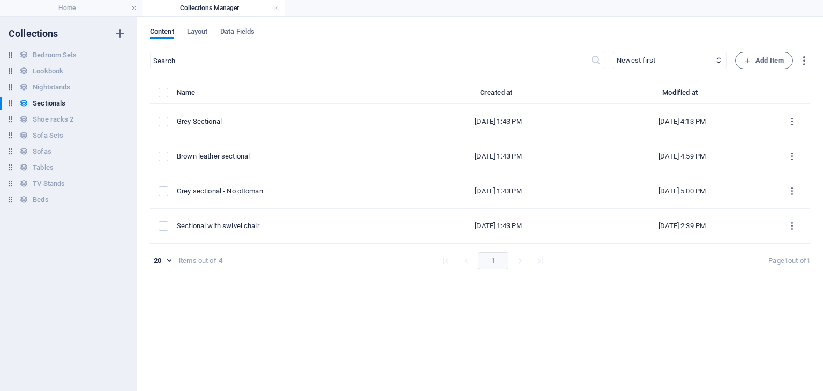
type input "grey-sectional-no-ottoman"
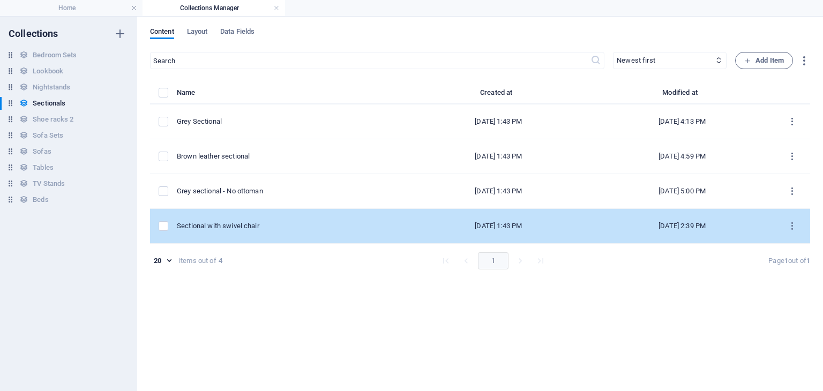
click at [258, 227] on div "Sectional with swivel chair" at bounding box center [287, 226] width 221 height 10
select select "Out of stock"
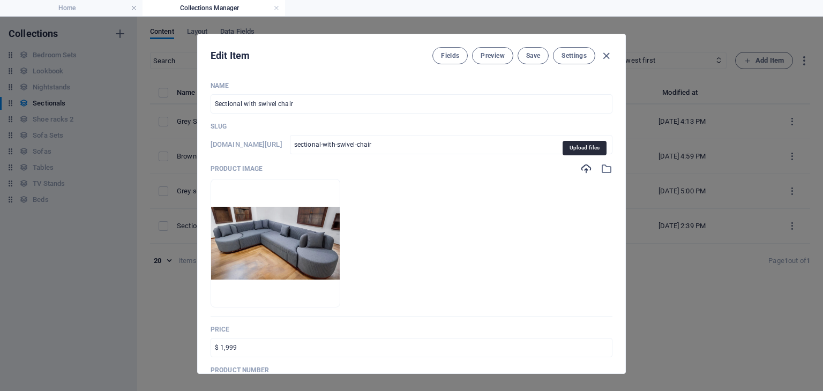
click at [583, 169] on icon "button" at bounding box center [586, 169] width 12 height 12
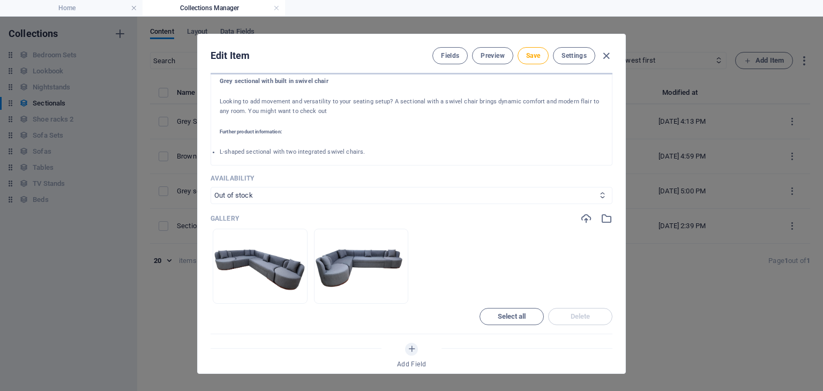
scroll to position [390, 0]
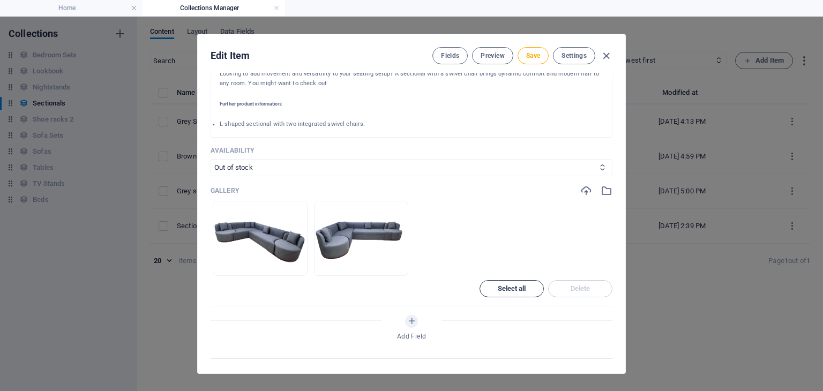
click at [499, 294] on button "Select all" at bounding box center [511, 288] width 64 height 17
click at [575, 291] on span "Delete" at bounding box center [580, 288] width 20 height 6
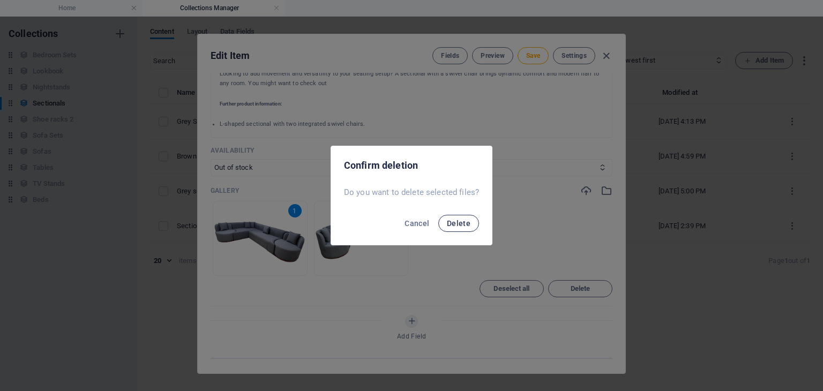
click at [467, 223] on span "Delete" at bounding box center [459, 223] width 24 height 9
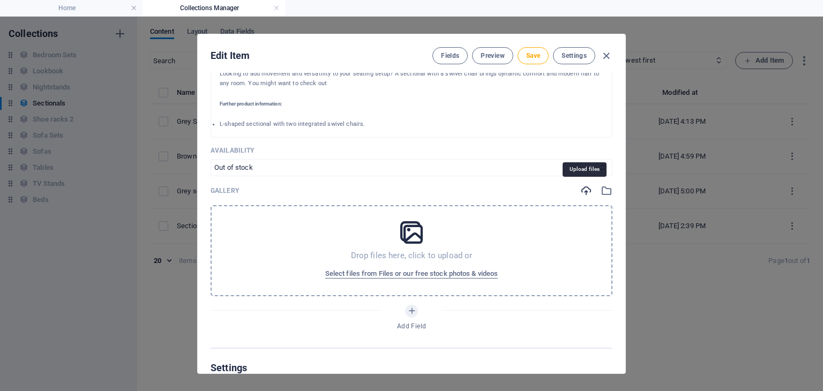
click at [580, 192] on icon "button" at bounding box center [586, 191] width 12 height 12
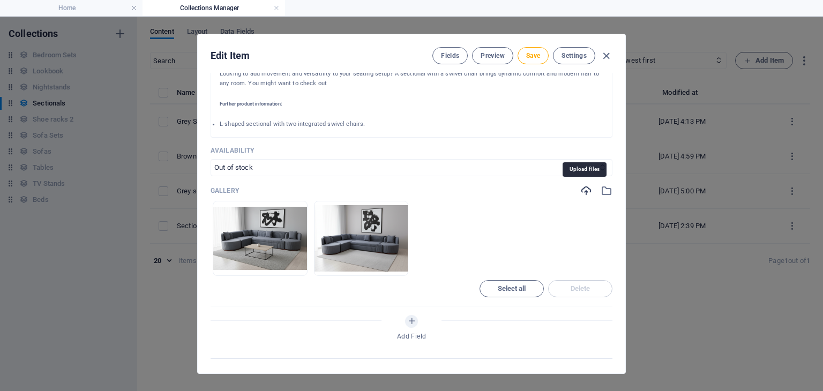
click at [581, 194] on icon "button" at bounding box center [586, 191] width 12 height 12
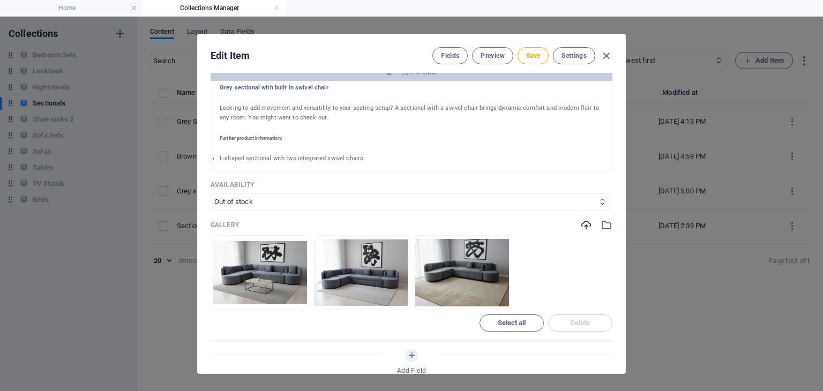
scroll to position [354, 0]
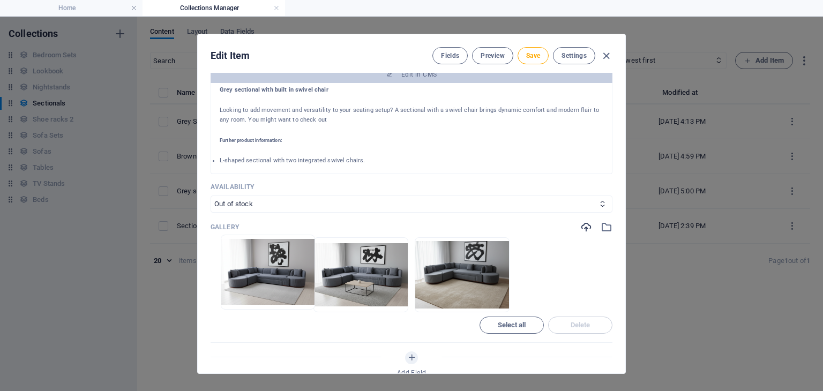
drag, startPoint x: 325, startPoint y: 302, endPoint x: 223, endPoint y: 298, distance: 102.4
click at [223, 298] on ul "Drop files here to upload them instantly" at bounding box center [412, 274] width 402 height 75
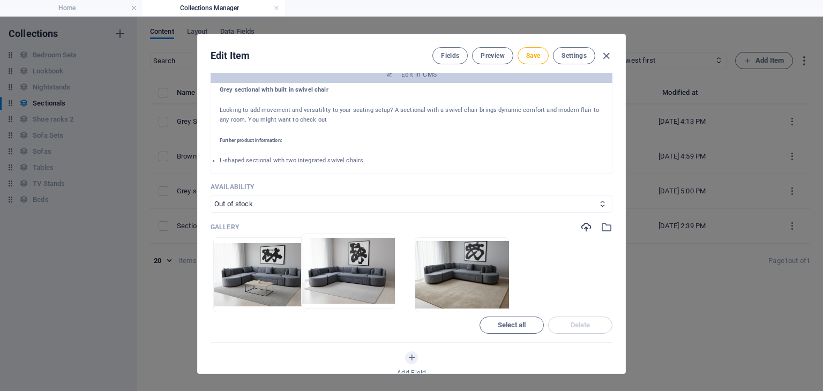
drag, startPoint x: 225, startPoint y: 298, endPoint x: 326, endPoint y: 300, distance: 101.2
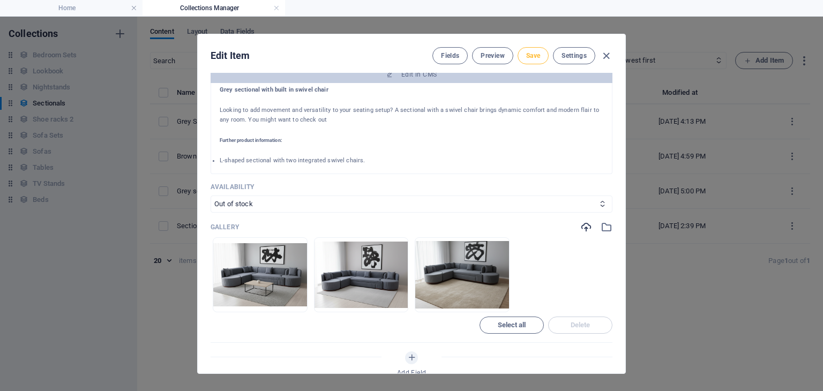
click at [533, 58] on span "Save" at bounding box center [533, 55] width 14 height 9
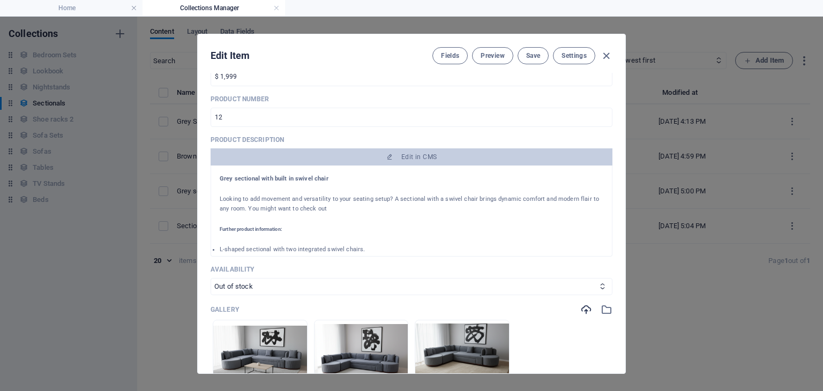
scroll to position [270, 0]
click at [609, 55] on icon "button" at bounding box center [606, 56] width 12 height 12
type input "sectional-with-swivel-chair"
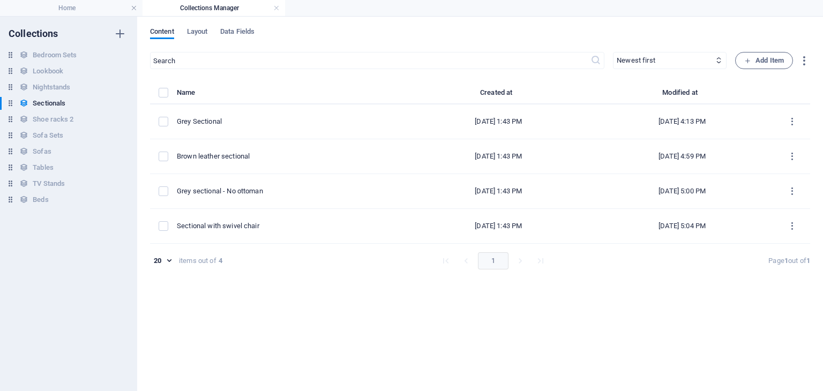
scroll to position [0, 0]
click at [86, 5] on h4 "Home" at bounding box center [71, 8] width 142 height 12
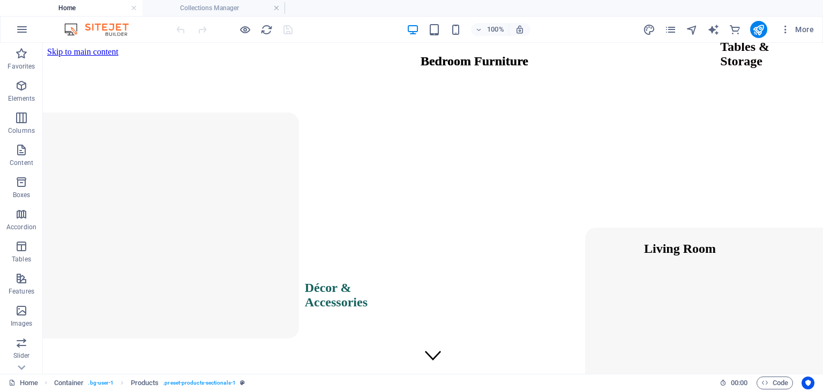
scroll to position [2170, 0]
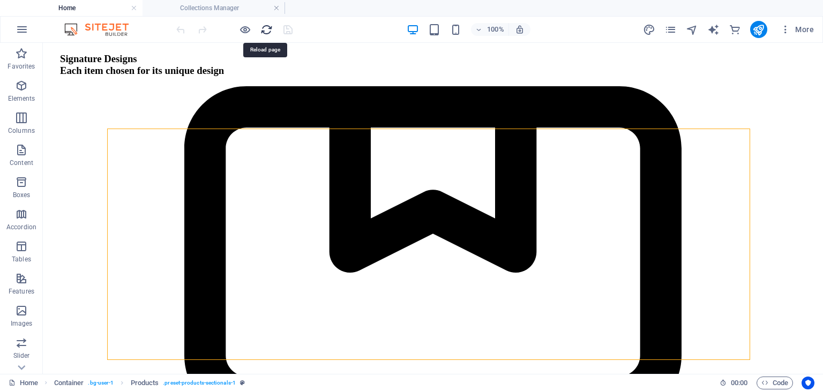
click at [263, 30] on icon "reload" at bounding box center [266, 30] width 12 height 12
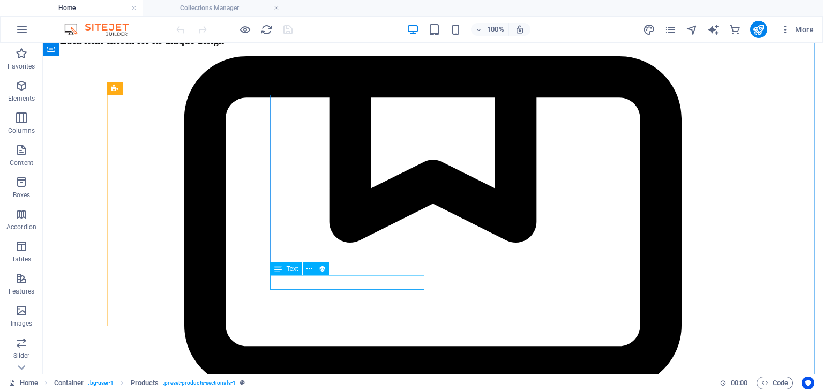
scroll to position [2204, 0]
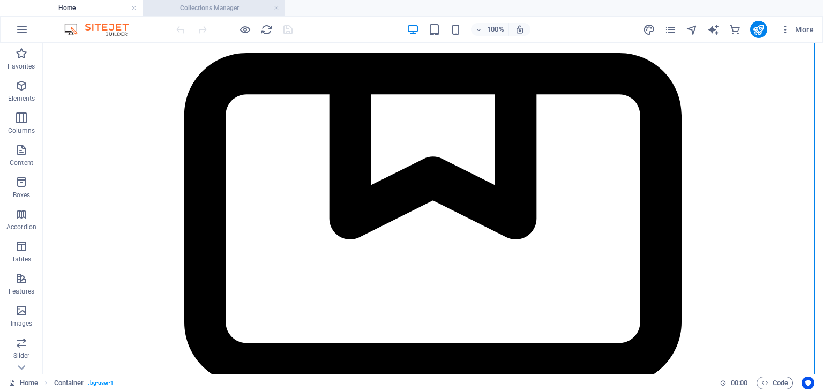
click at [205, 11] on h4 "Collections Manager" at bounding box center [213, 8] width 142 height 12
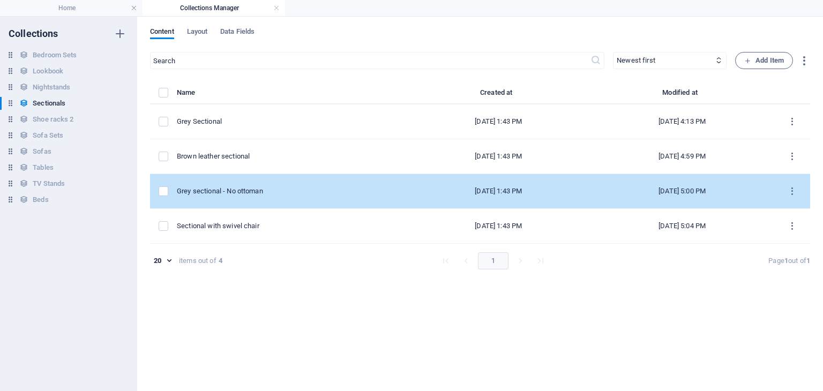
click at [264, 200] on td "Grey sectional - No ottoman" at bounding box center [292, 191] width 230 height 35
select select "Out of stock"
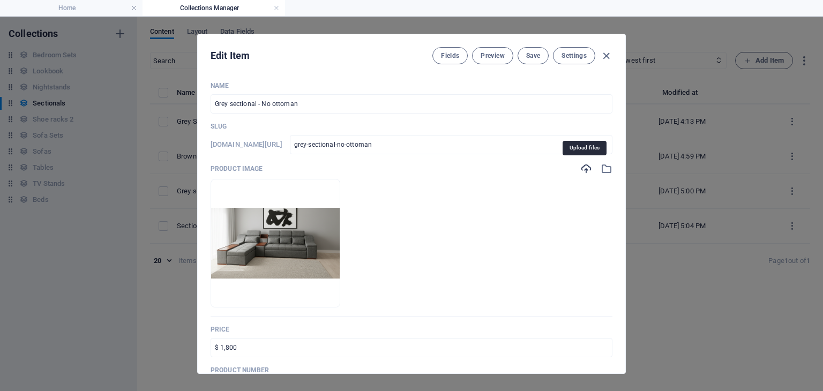
click at [581, 169] on icon "button" at bounding box center [586, 169] width 12 height 12
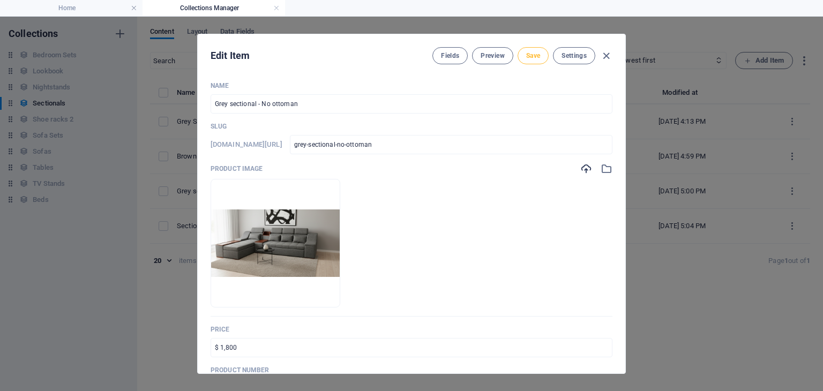
click at [536, 50] on button "Save" at bounding box center [532, 55] width 31 height 17
click at [92, 7] on h4 "Home" at bounding box center [71, 8] width 142 height 12
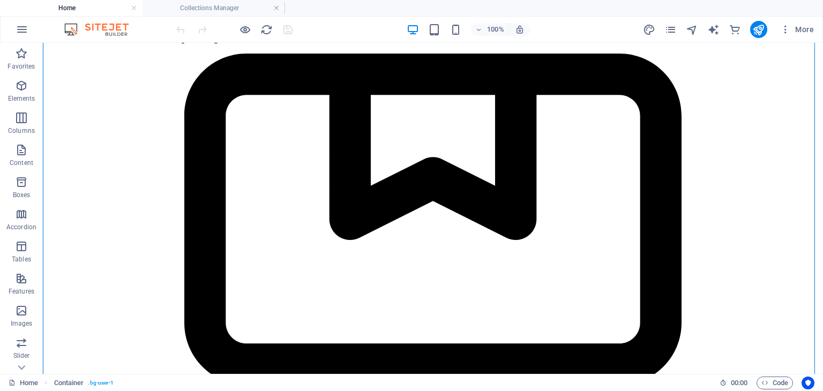
scroll to position [2204, 0]
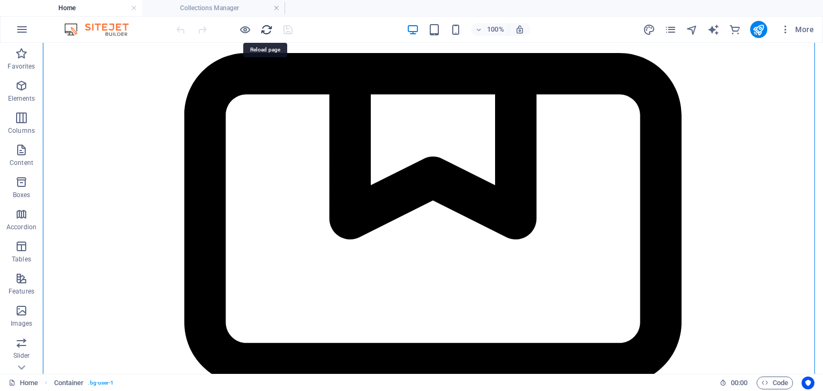
click at [265, 29] on icon "reload" at bounding box center [266, 30] width 12 height 12
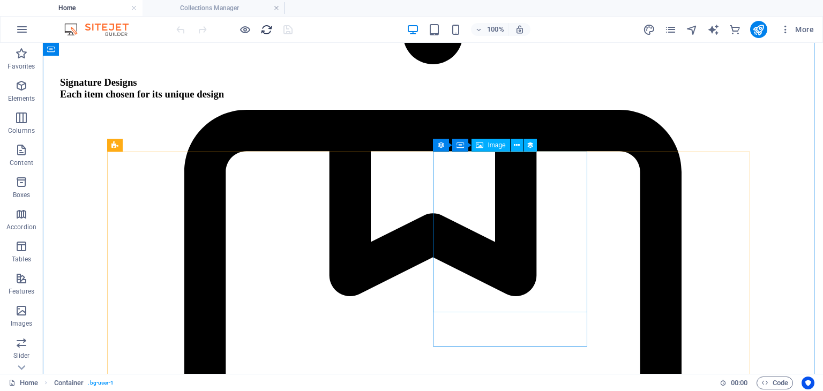
scroll to position [2161, 0]
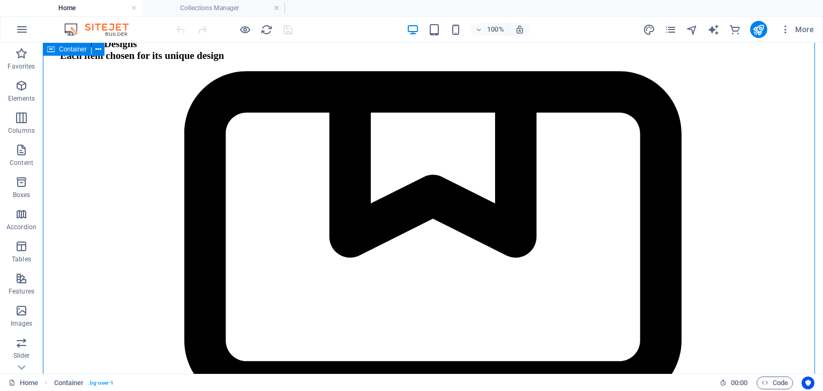
scroll to position [2186, 0]
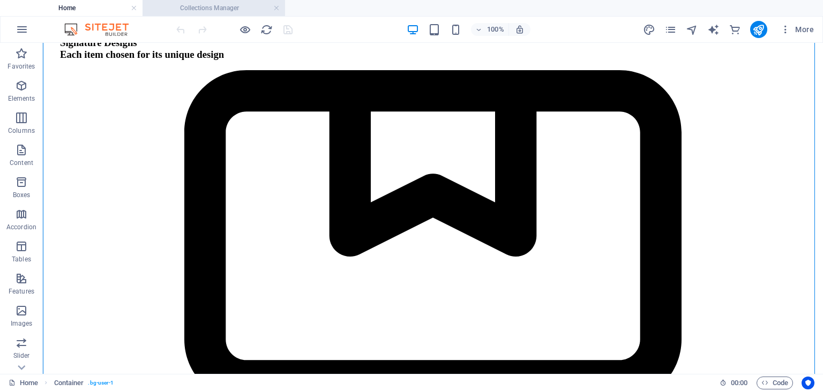
click at [223, 8] on h4 "Collections Manager" at bounding box center [213, 8] width 142 height 12
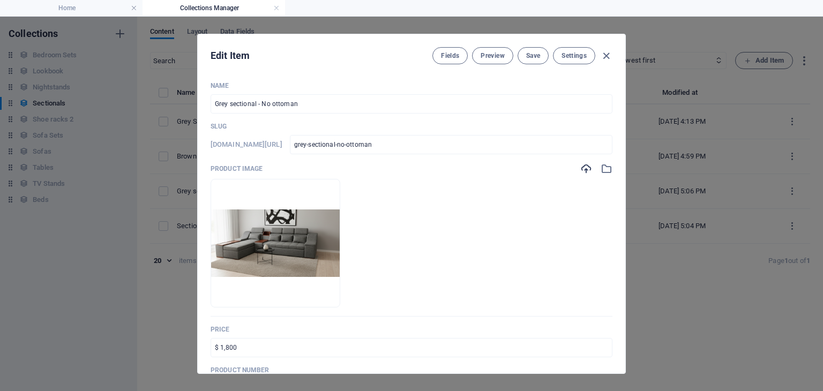
scroll to position [0, 0]
click at [582, 170] on icon "button" at bounding box center [586, 169] width 12 height 12
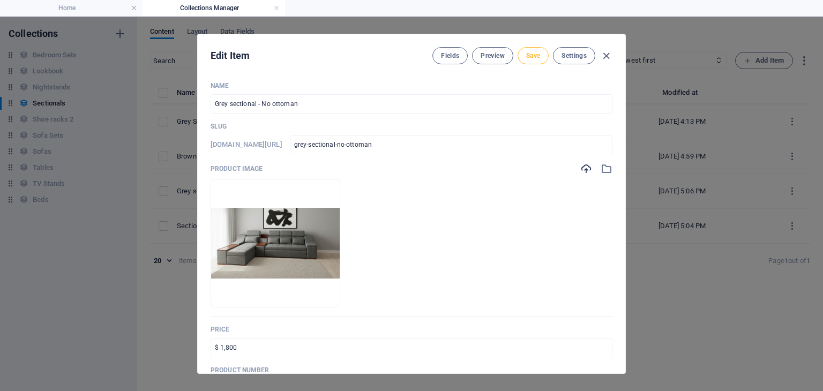
click at [528, 54] on span "Save" at bounding box center [533, 55] width 14 height 9
click at [606, 54] on icon "button" at bounding box center [606, 56] width 12 height 12
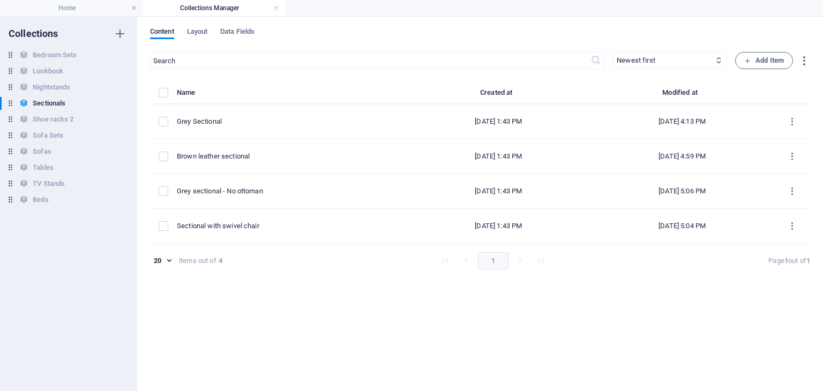
type input "grey-sectional-no-ottoman"
click at [101, 11] on h4 "Home" at bounding box center [71, 8] width 142 height 12
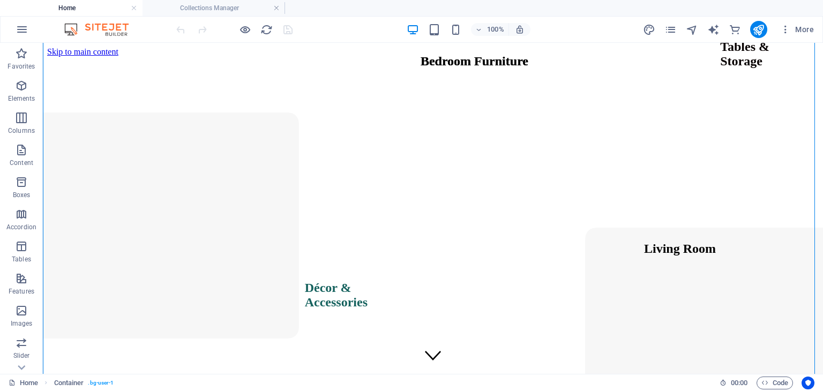
scroll to position [2186, 0]
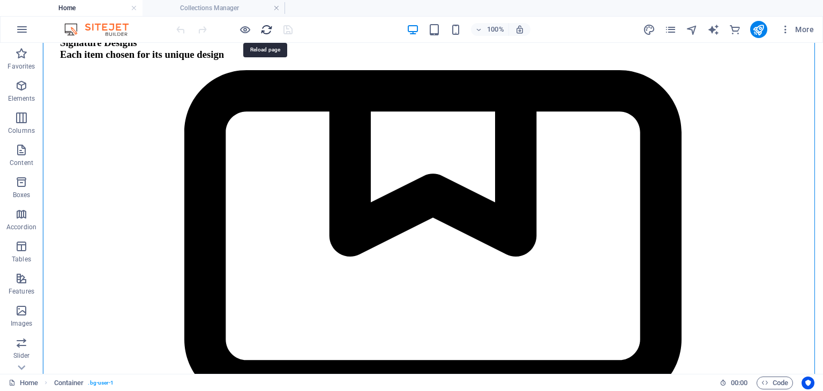
click at [261, 31] on icon "reload" at bounding box center [266, 30] width 12 height 12
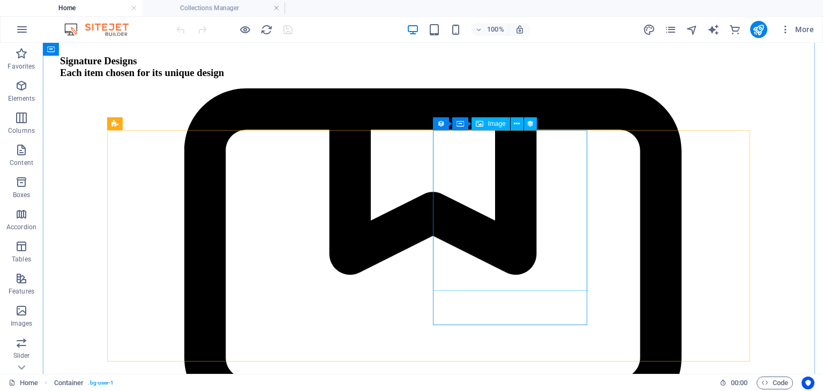
scroll to position [2166, 0]
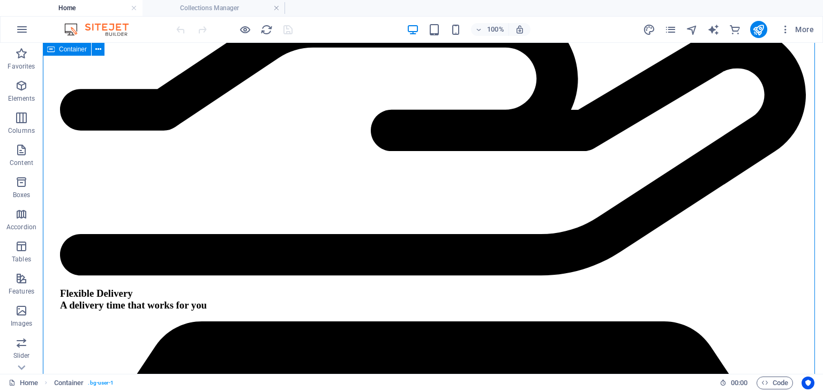
scroll to position [2772, 0]
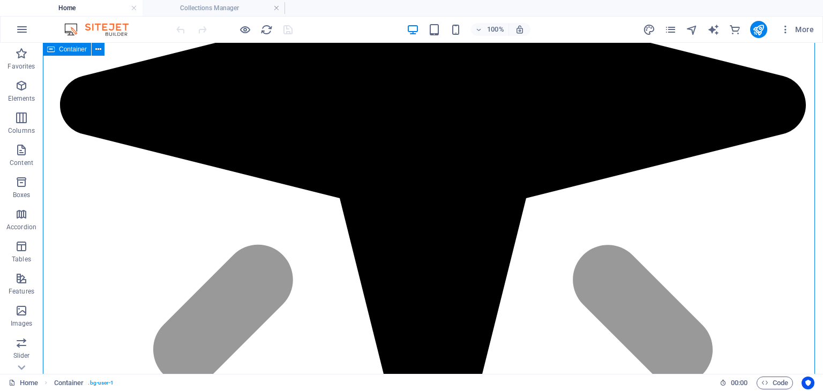
scroll to position [1542, 0]
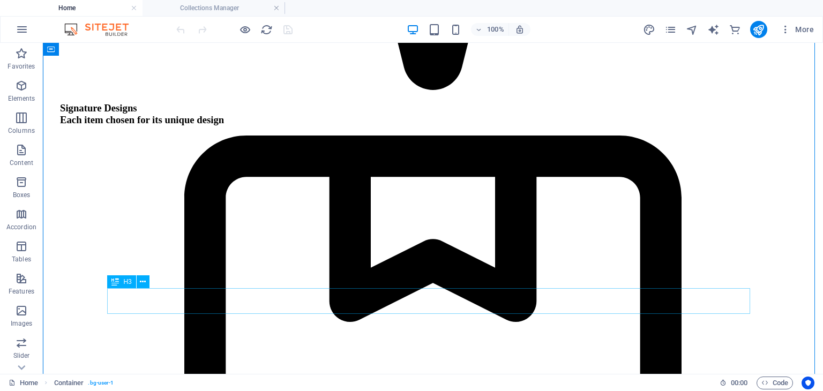
scroll to position [1885, 0]
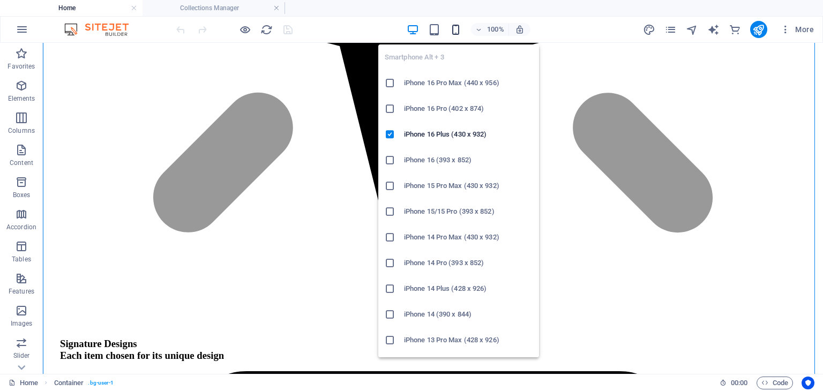
click at [454, 31] on icon "button" at bounding box center [455, 30] width 12 height 12
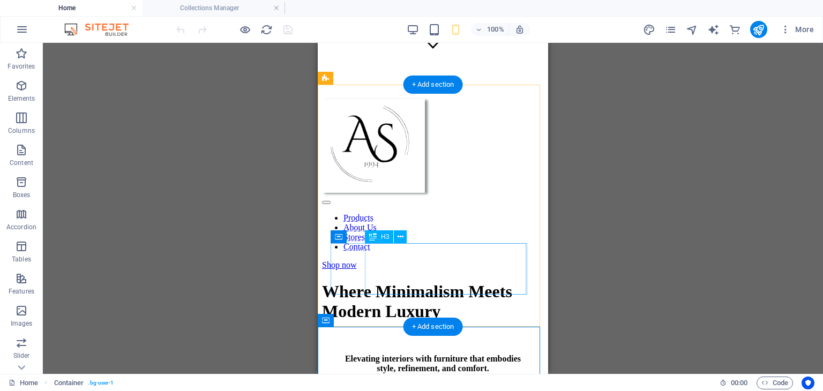
scroll to position [0, 0]
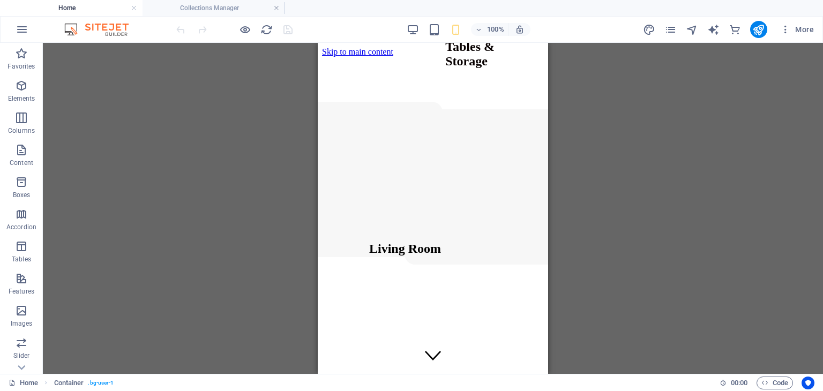
click at [199, 170] on div "Banner Menu Bar Banner H1 Container Container Icon Icon List Container Collecti…" at bounding box center [433, 208] width 780 height 331
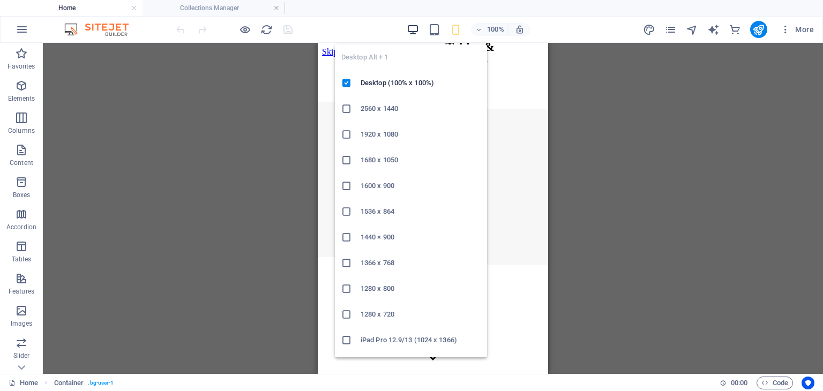
click at [413, 29] on icon "button" at bounding box center [413, 30] width 12 height 12
click at [410, 26] on icon "button" at bounding box center [413, 30] width 12 height 12
click at [411, 29] on icon "button" at bounding box center [413, 30] width 12 height 12
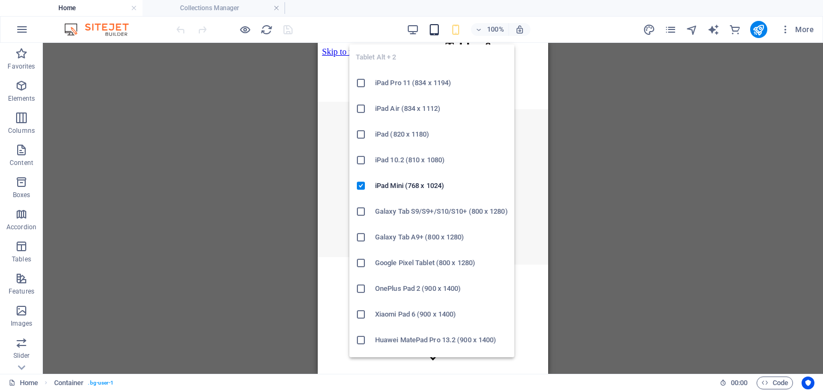
click at [436, 26] on icon "button" at bounding box center [434, 30] width 12 height 12
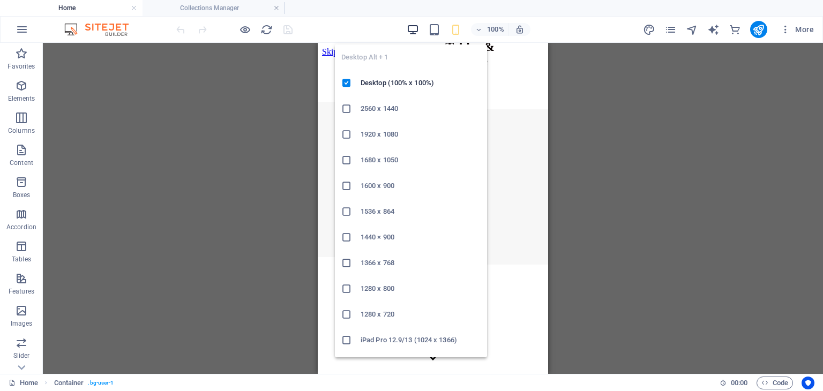
click at [414, 26] on icon "button" at bounding box center [413, 30] width 12 height 12
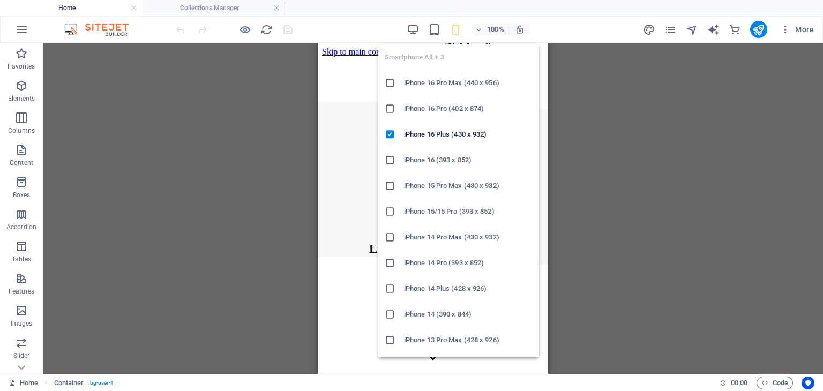
click at [453, 30] on icon "button" at bounding box center [455, 30] width 12 height 12
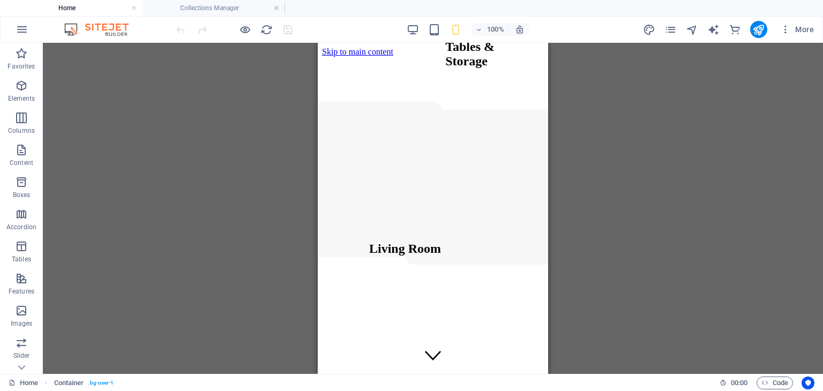
click at [183, 182] on div "Banner Menu Bar Banner H1 Container Container Icon Icon List Container Collecti…" at bounding box center [433, 208] width 780 height 331
click at [216, 9] on h4 "Collections Manager" at bounding box center [213, 8] width 142 height 12
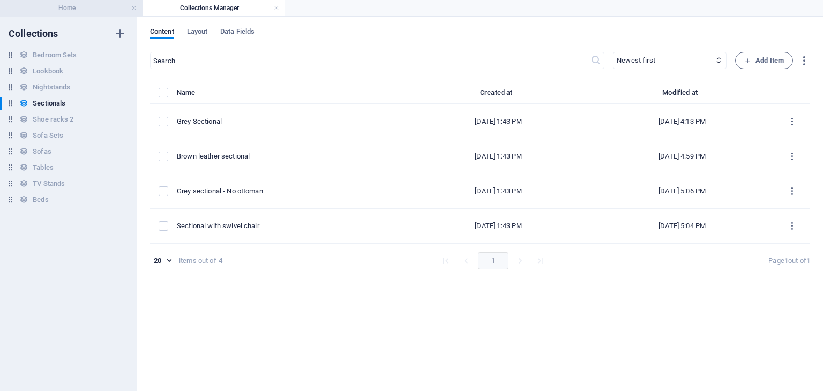
click at [100, 7] on h4 "Home" at bounding box center [71, 8] width 142 height 12
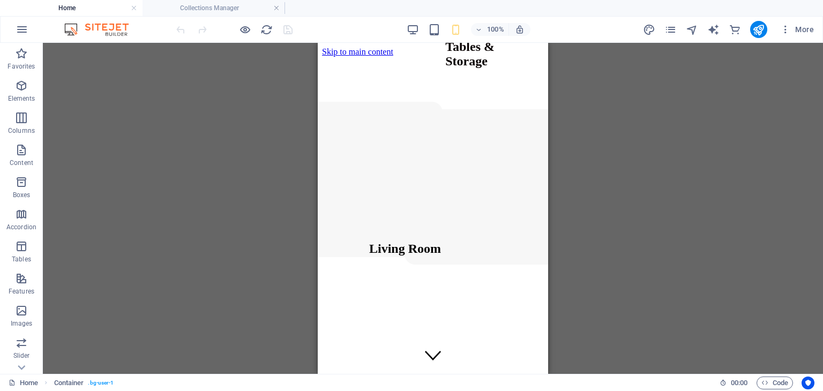
click at [100, 7] on h4 "Home" at bounding box center [71, 8] width 142 height 12
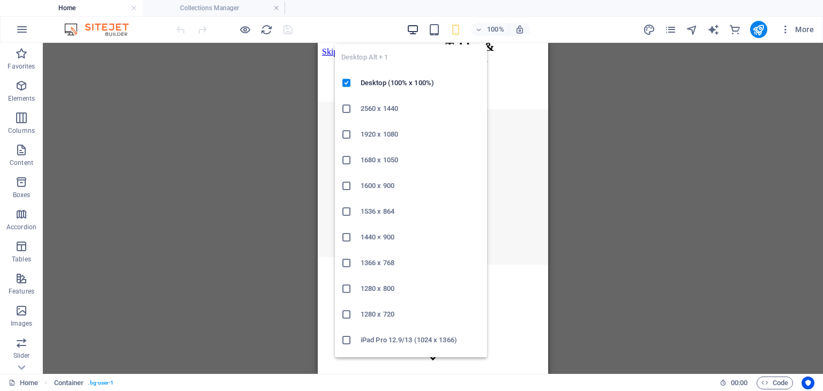
click at [411, 28] on icon "button" at bounding box center [413, 30] width 12 height 12
click at [364, 86] on h6 "Desktop (100% x 100%)" at bounding box center [420, 83] width 120 height 13
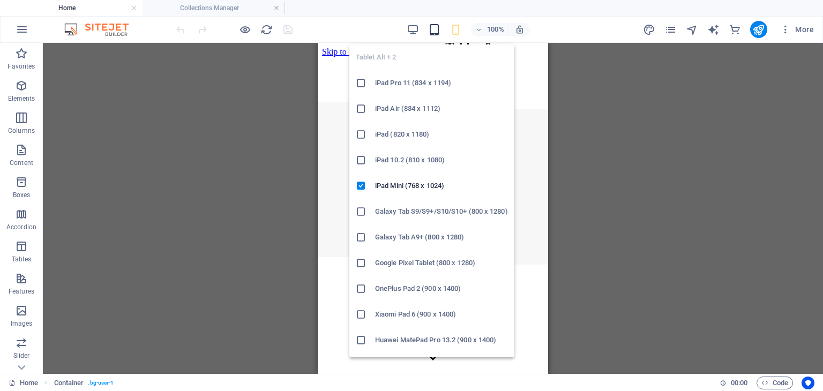
click at [435, 31] on icon "button" at bounding box center [434, 30] width 12 height 12
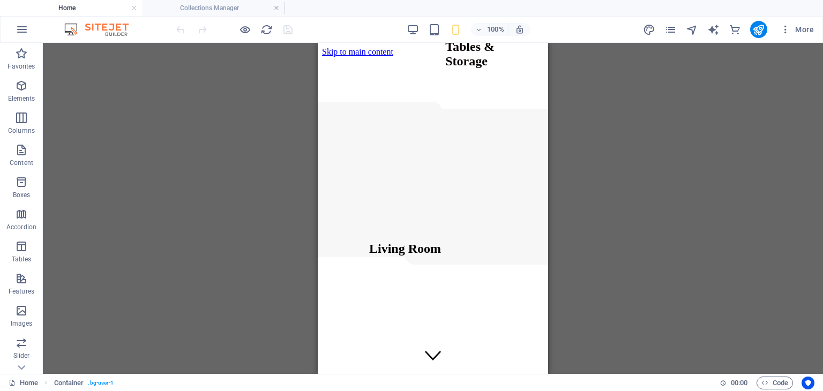
click at [240, 178] on div "Banner Menu Bar Banner H1 Container Container Icon Icon List Container Collecti…" at bounding box center [433, 208] width 780 height 331
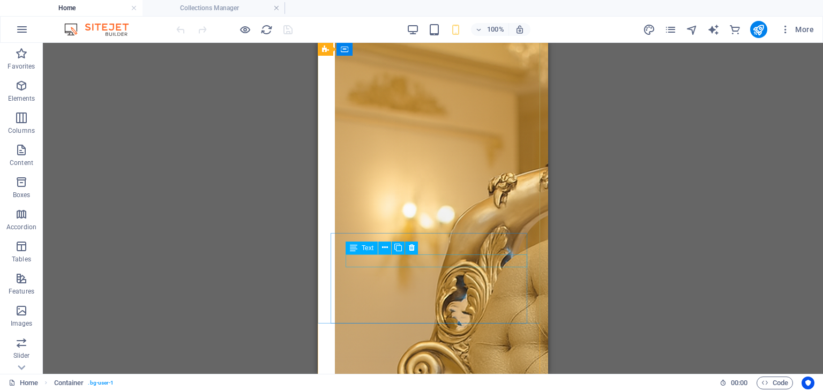
scroll to position [10111, 0]
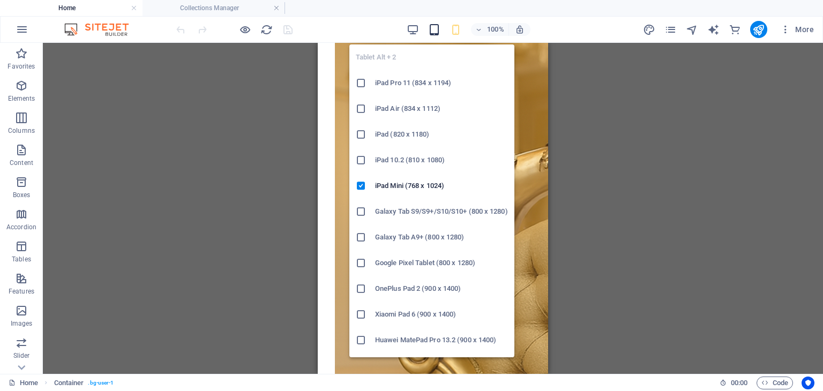
click at [435, 28] on icon "button" at bounding box center [434, 30] width 12 height 12
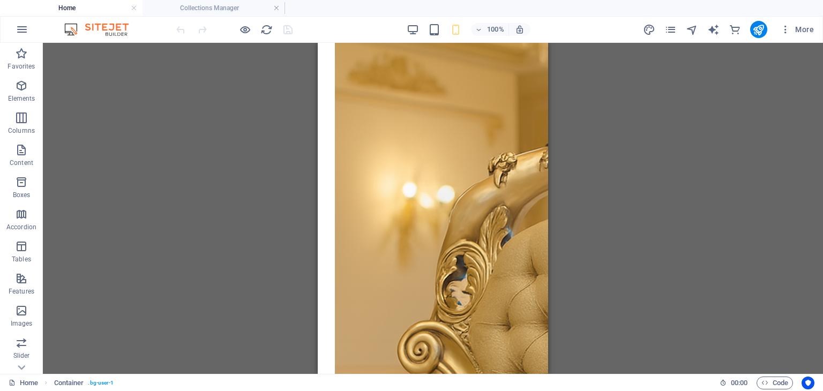
click at [173, 118] on div "Banner Menu Bar Banner H1 Container Container Icon Icon List Container Collecti…" at bounding box center [433, 208] width 780 height 331
click at [206, 10] on h4 "Collections Manager" at bounding box center [213, 8] width 142 height 12
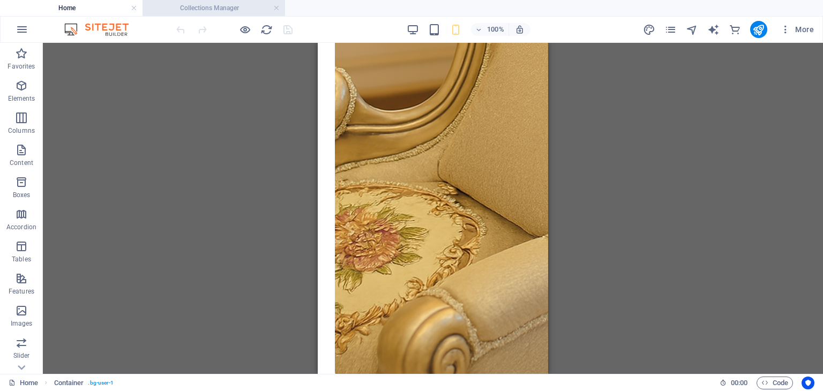
scroll to position [0, 0]
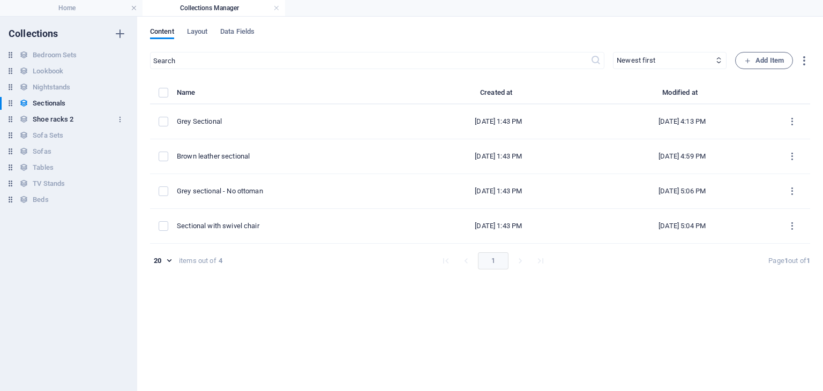
click at [67, 119] on h6 "Shoe racks 2" at bounding box center [53, 119] width 41 height 13
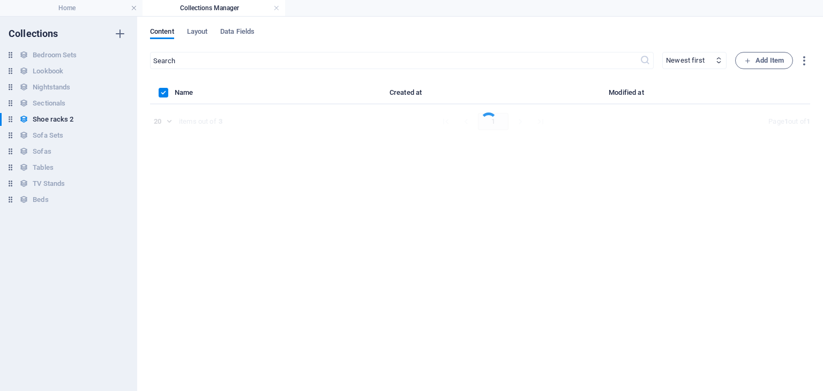
click at [240, 207] on div "​ Newest first Oldest first Last modified Add Item Name Created at Modified at …" at bounding box center [480, 216] width 660 height 328
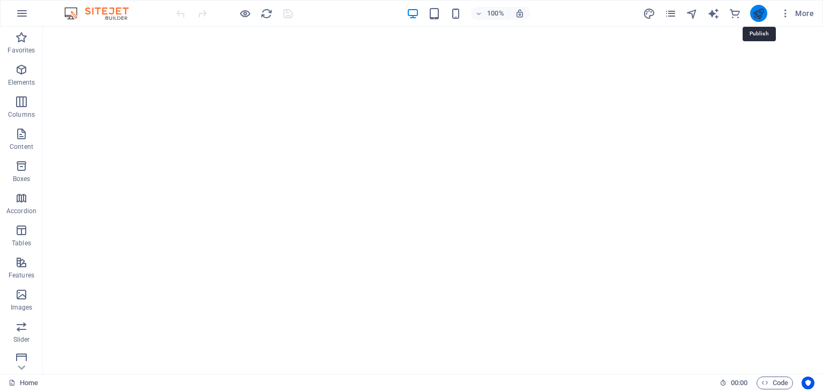
click at [761, 13] on icon "publish" at bounding box center [758, 13] width 12 height 12
